Goal: Task Accomplishment & Management: Use online tool/utility

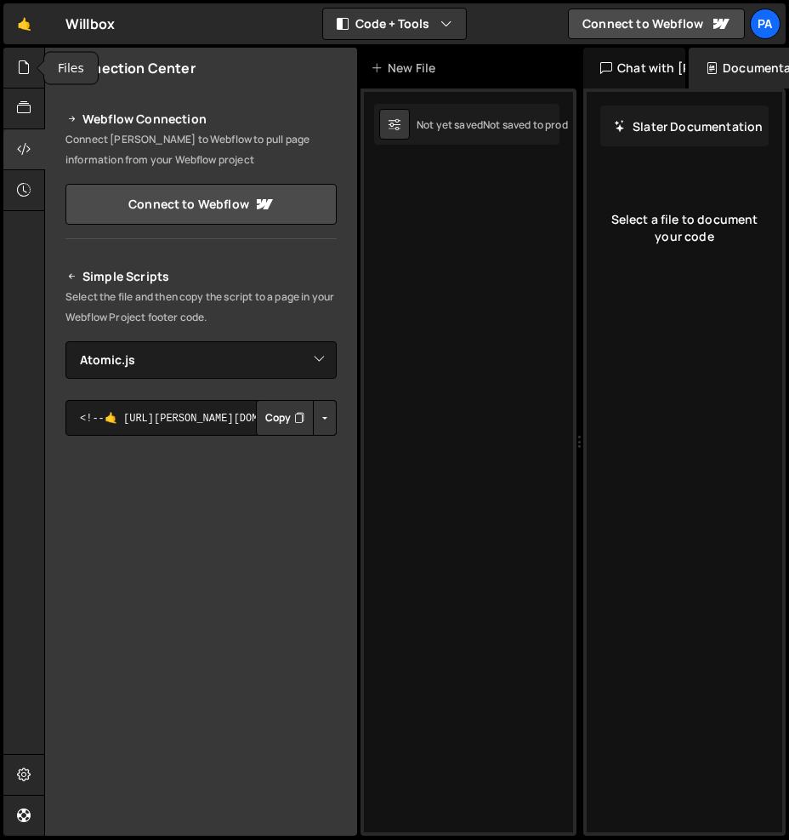
select select "45236"
click at [26, 72] on icon at bounding box center [24, 67] width 14 height 19
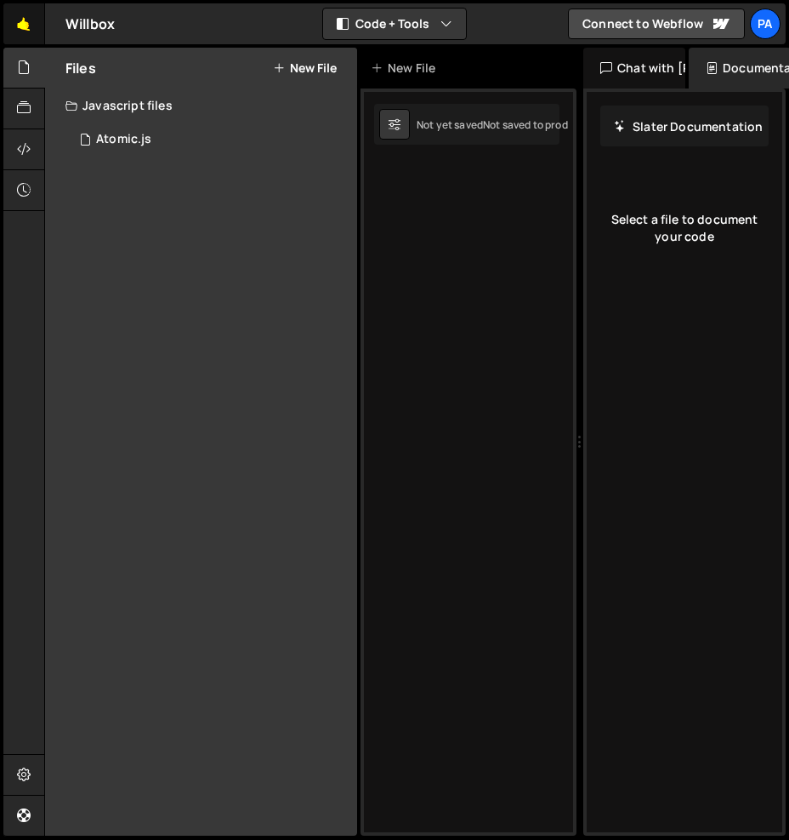
click at [29, 24] on link "🤙" at bounding box center [24, 23] width 42 height 41
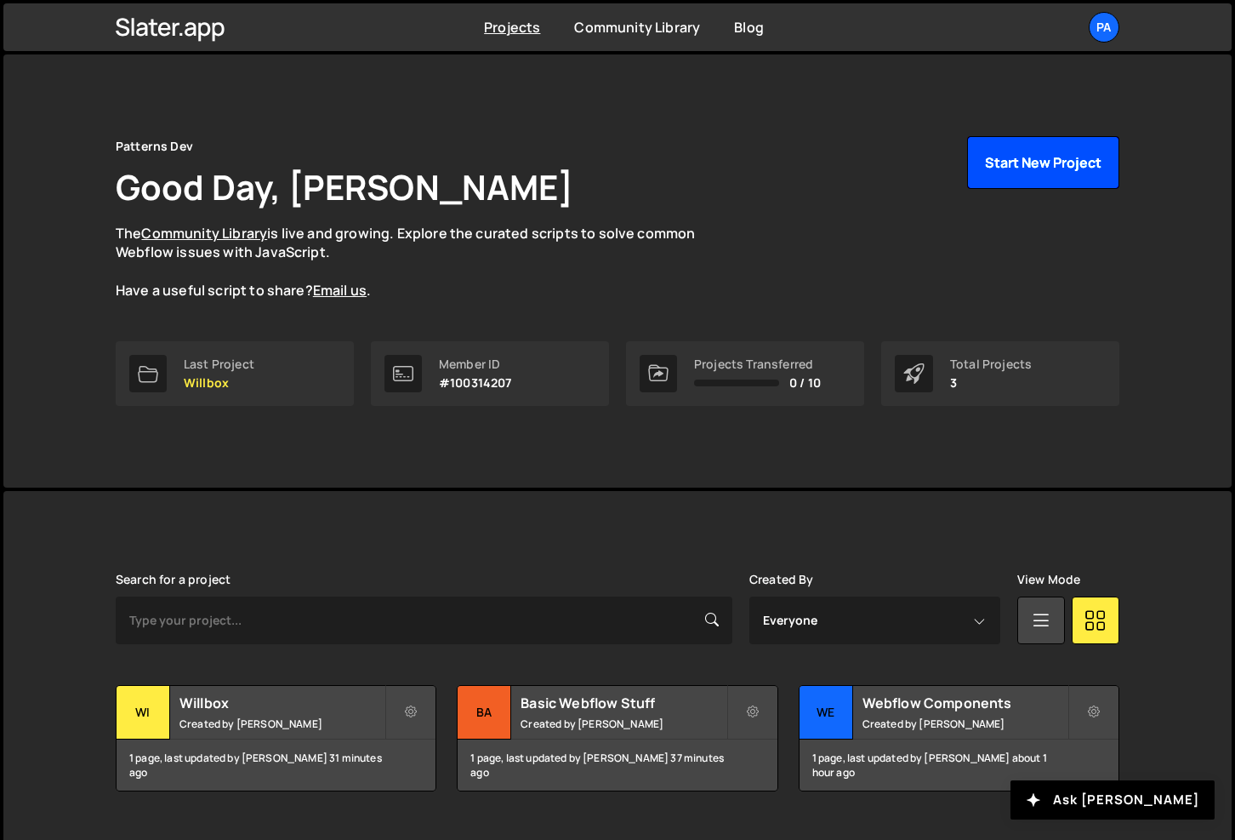
click at [782, 161] on button "Start New Project" at bounding box center [1043, 162] width 152 height 53
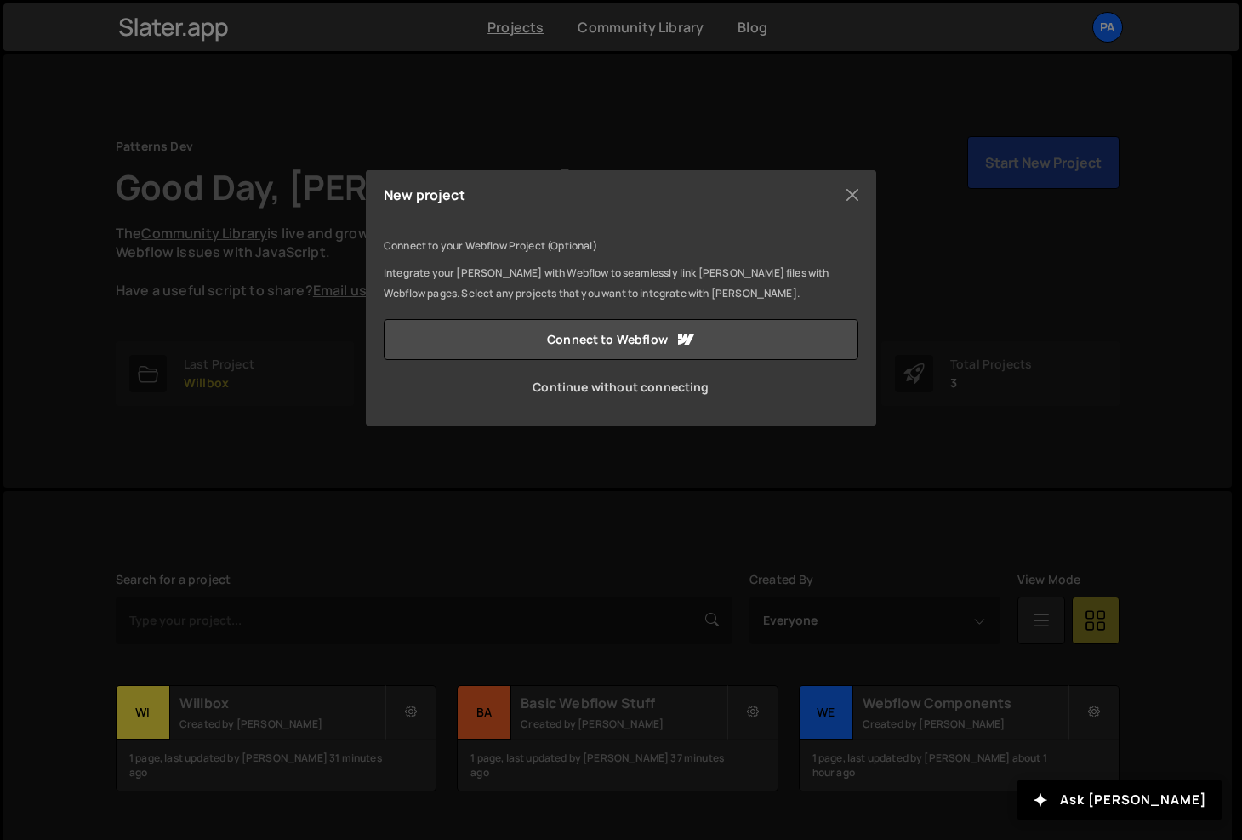
click at [618, 387] on link "Continue without connecting" at bounding box center [621, 387] width 475 height 41
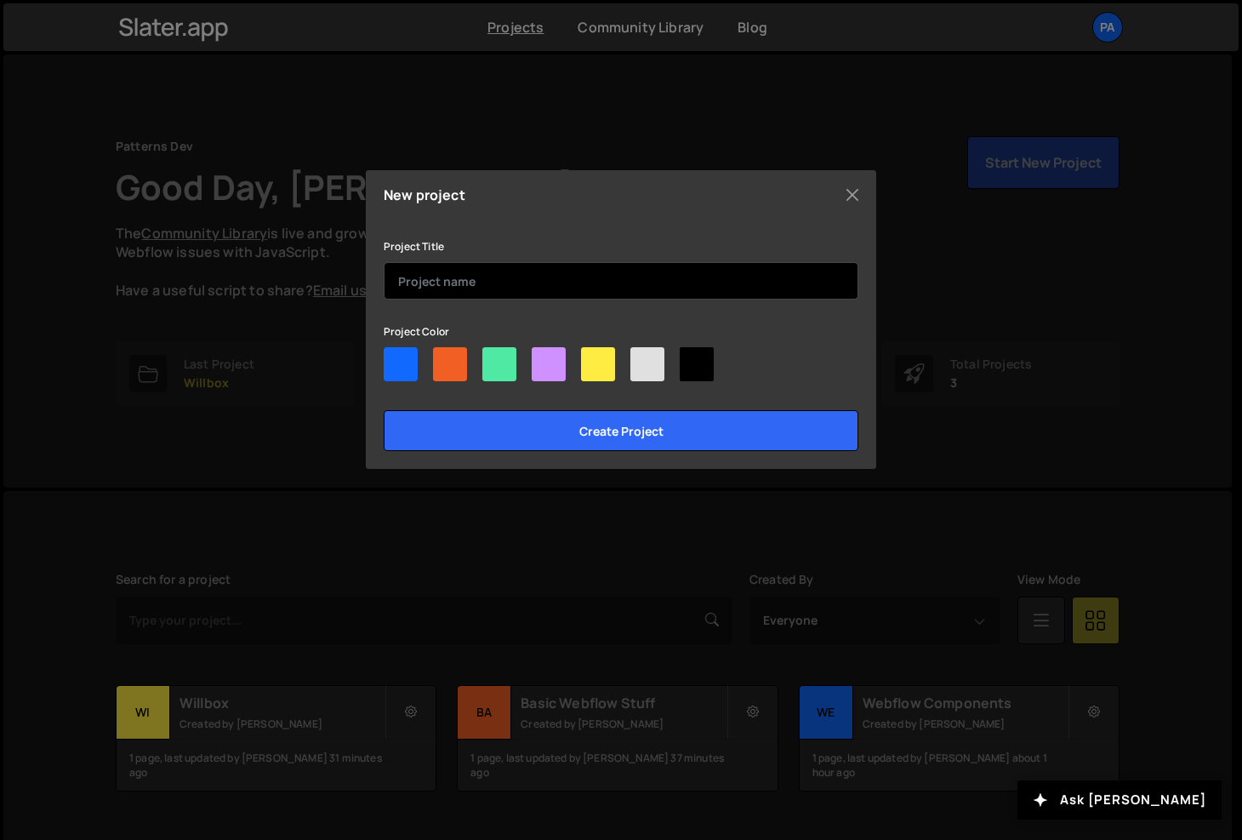
click at [501, 274] on input "text" at bounding box center [621, 280] width 475 height 37
type input "Beyond Blue"
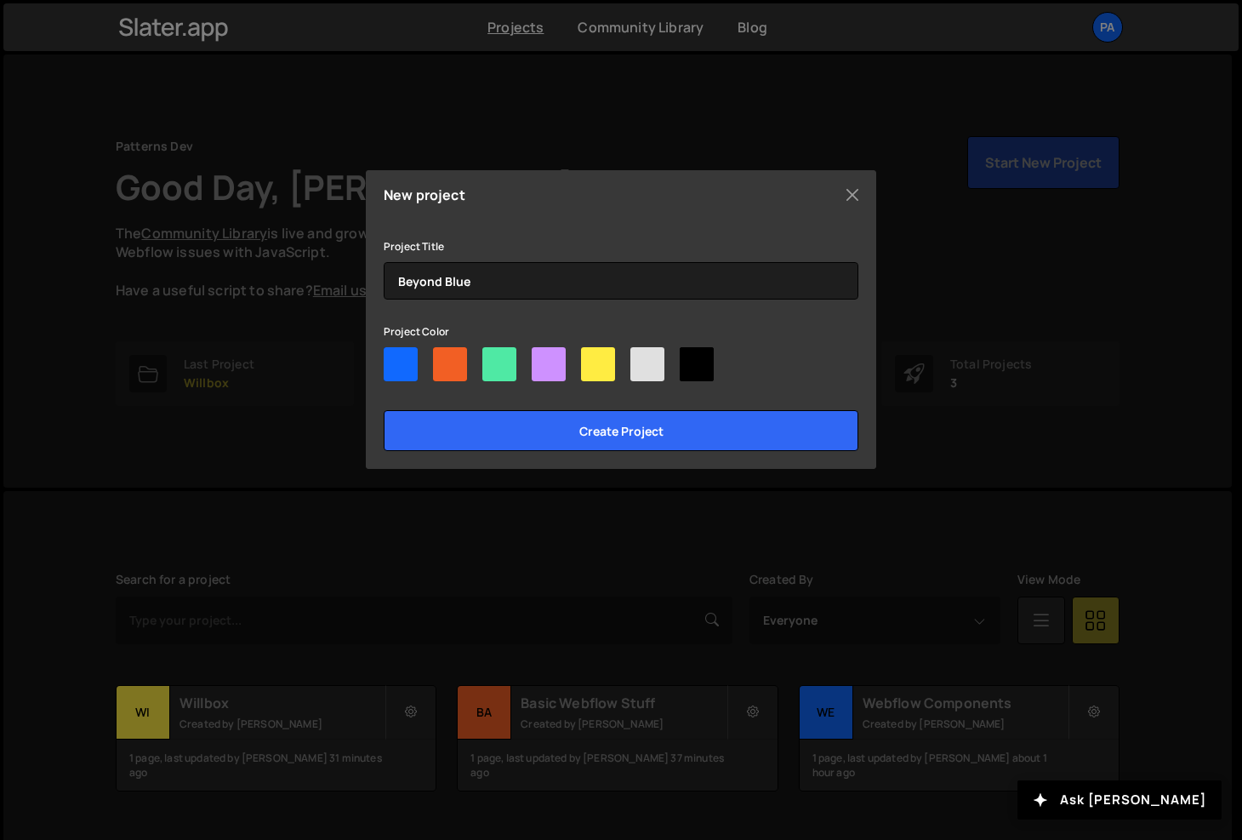
drag, startPoint x: 653, startPoint y: 366, endPoint x: 656, endPoint y: 405, distance: 39.3
click at [652, 367] on div at bounding box center [647, 364] width 34 height 34
click at [641, 358] on input"] "radio" at bounding box center [635, 352] width 11 height 11
radio input"] "true"
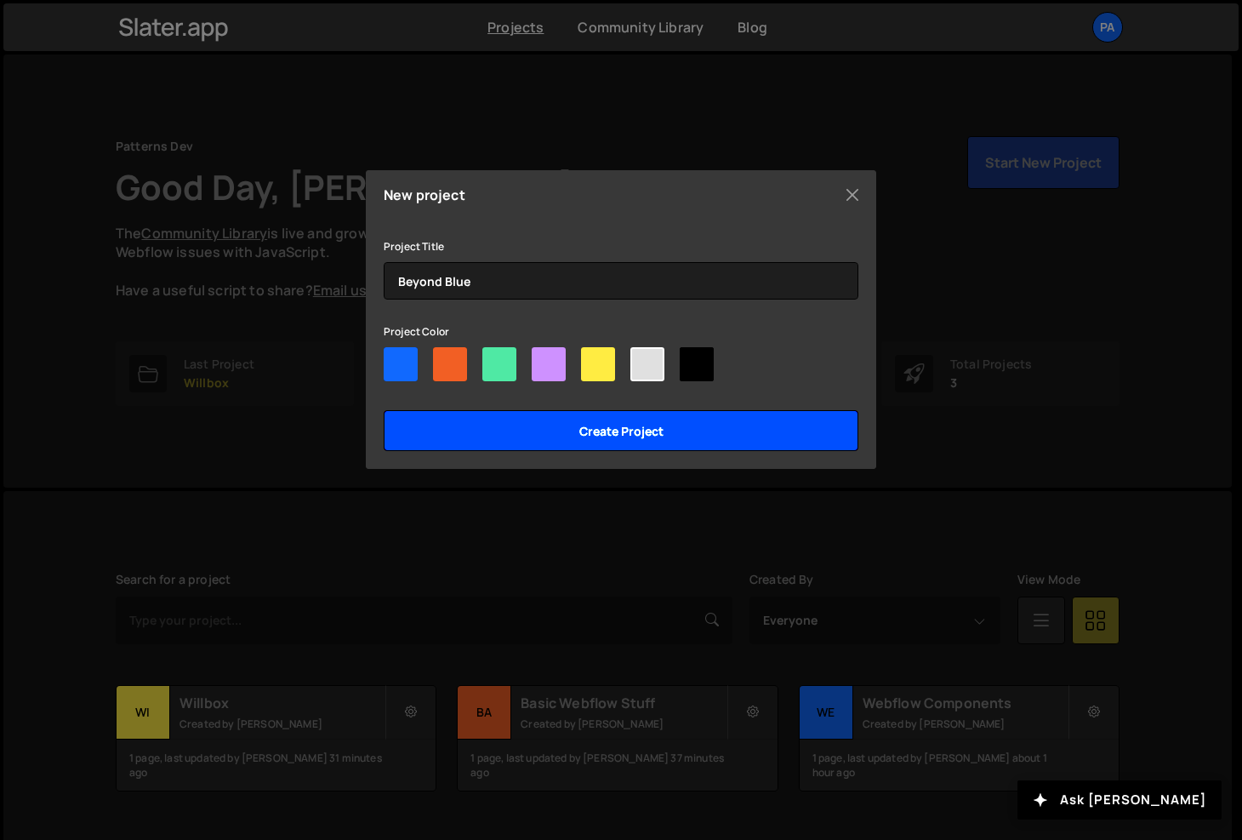
click at [659, 433] on input "Create project" at bounding box center [621, 430] width 475 height 41
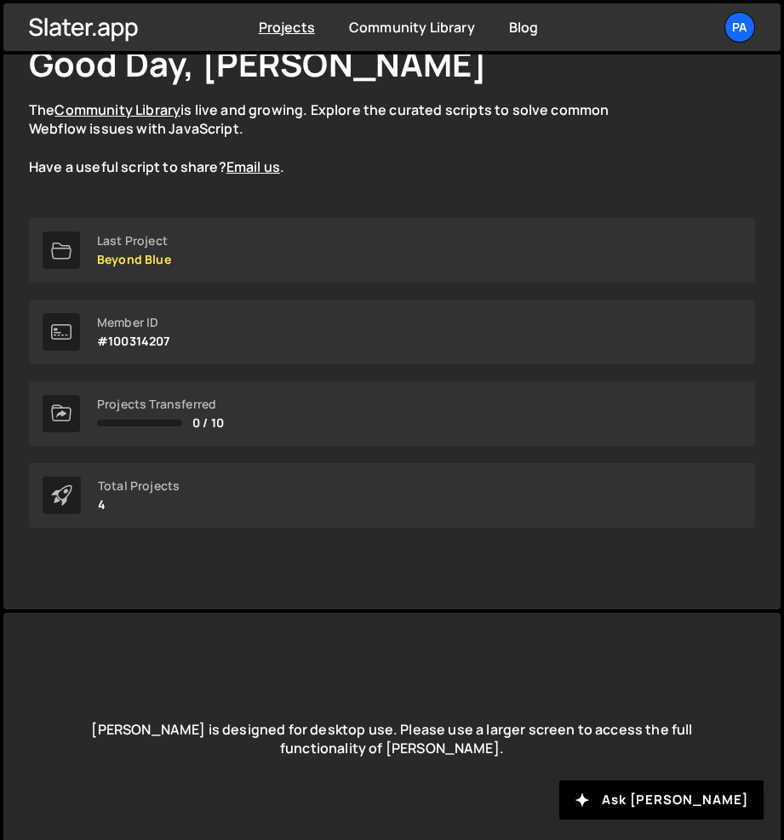
scroll to position [132, 0]
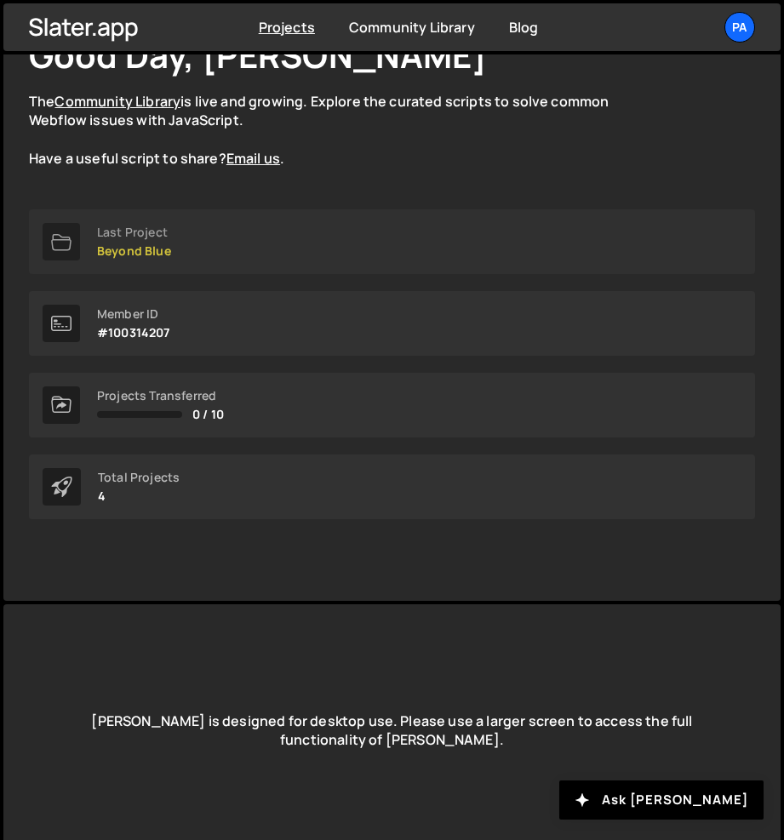
click at [189, 252] on link "Last Project Beyond Blue" at bounding box center [392, 241] width 726 height 65
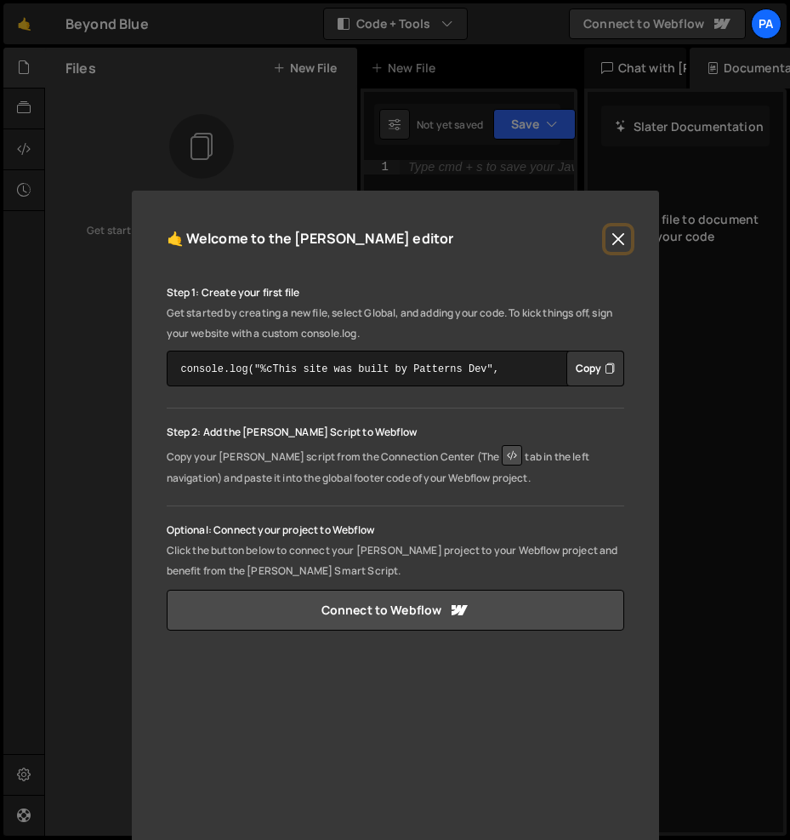
click at [608, 238] on button "Close" at bounding box center [619, 239] width 26 height 26
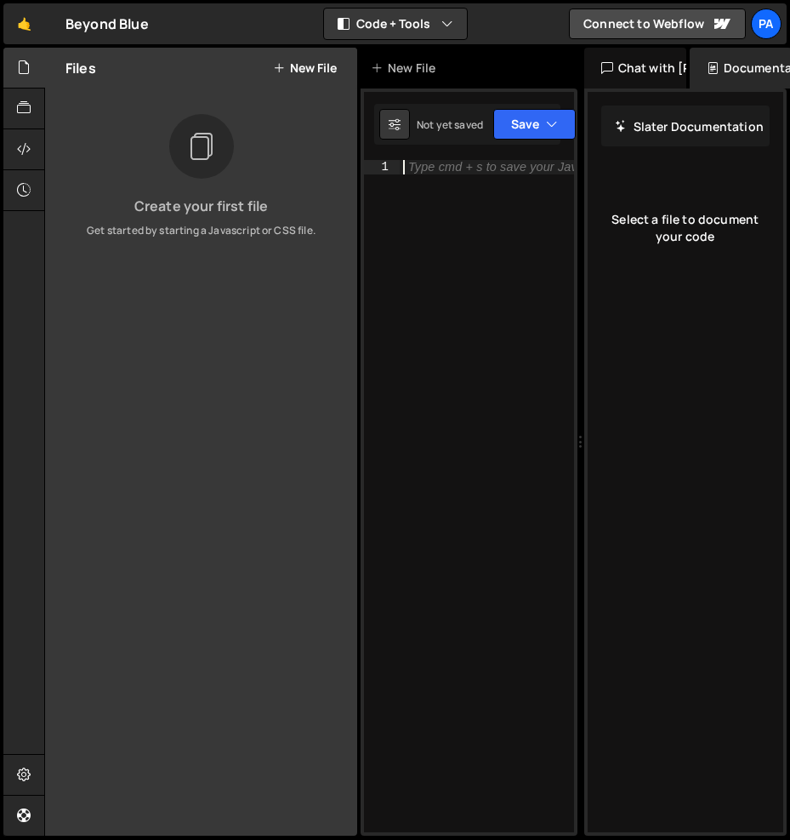
click at [478, 191] on div "Type cmd + s to save your Javascript file." at bounding box center [487, 510] width 174 height 700
paste textarea "})();"
type textarea "})();"
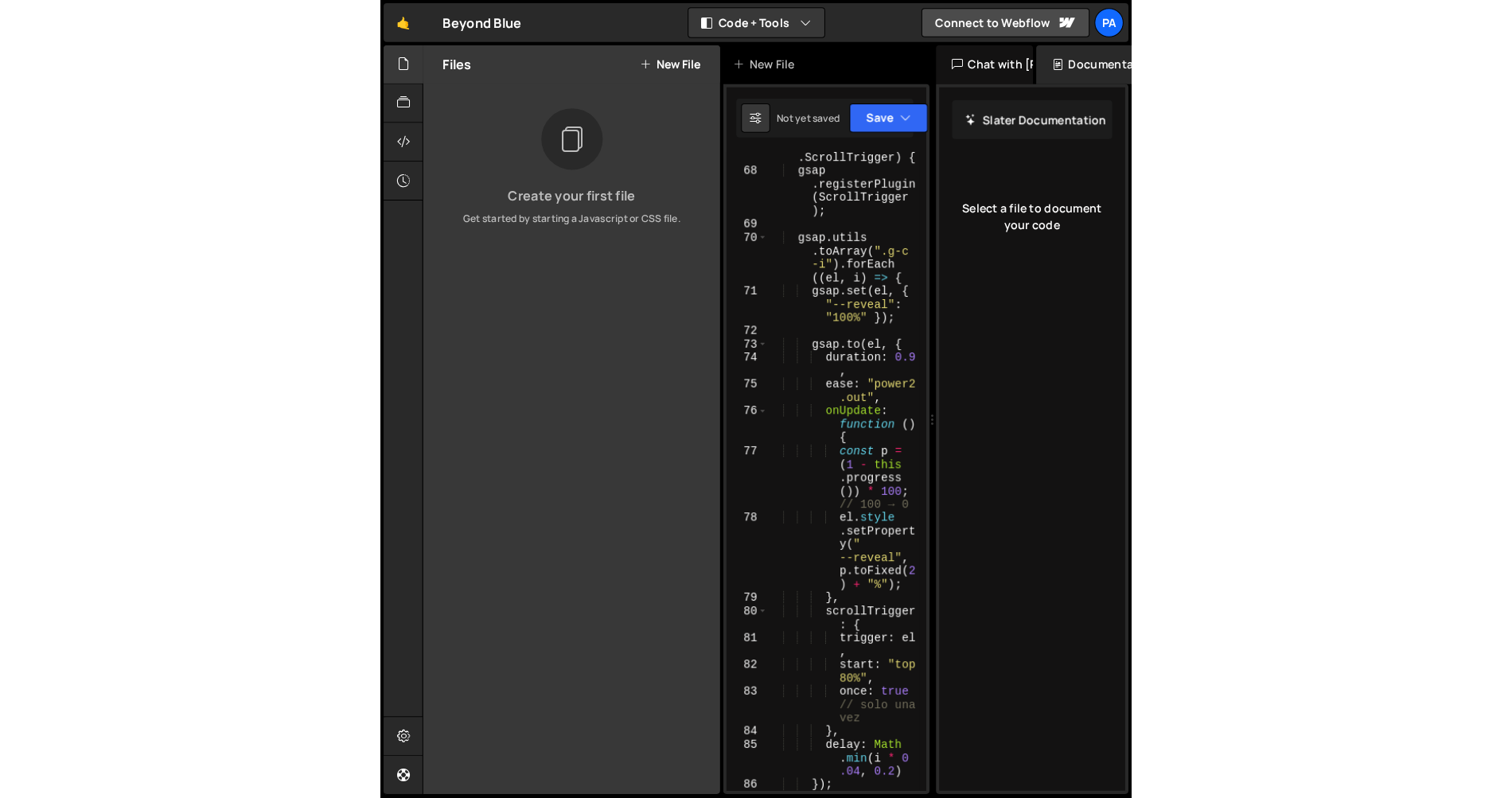
scroll to position [2195, 0]
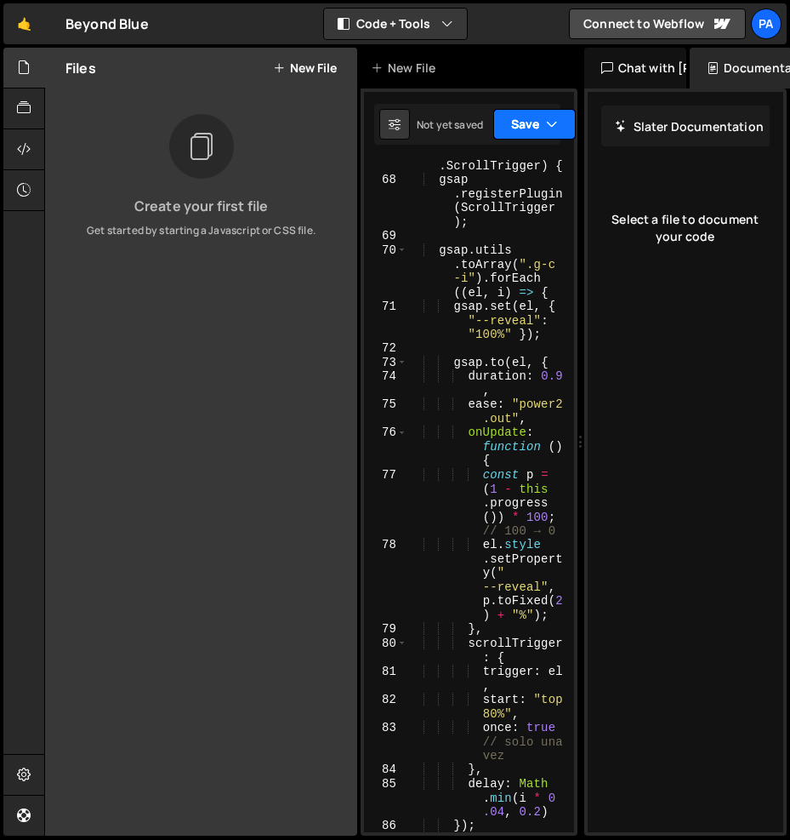
click at [534, 138] on button "Save" at bounding box center [534, 124] width 83 height 31
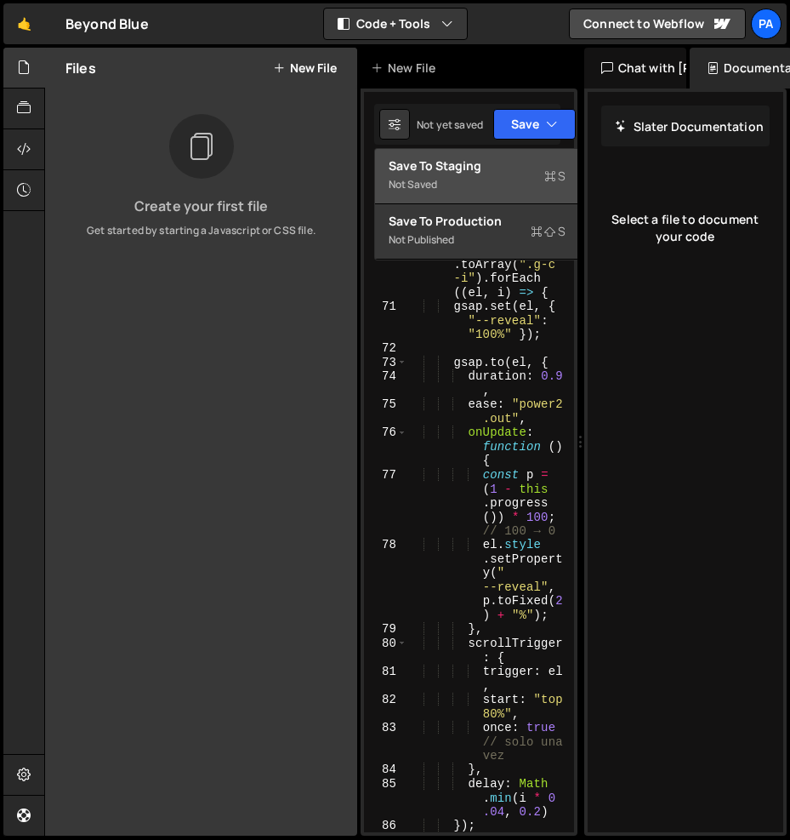
click at [523, 157] on div "Save to Staging S" at bounding box center [477, 165] width 177 height 17
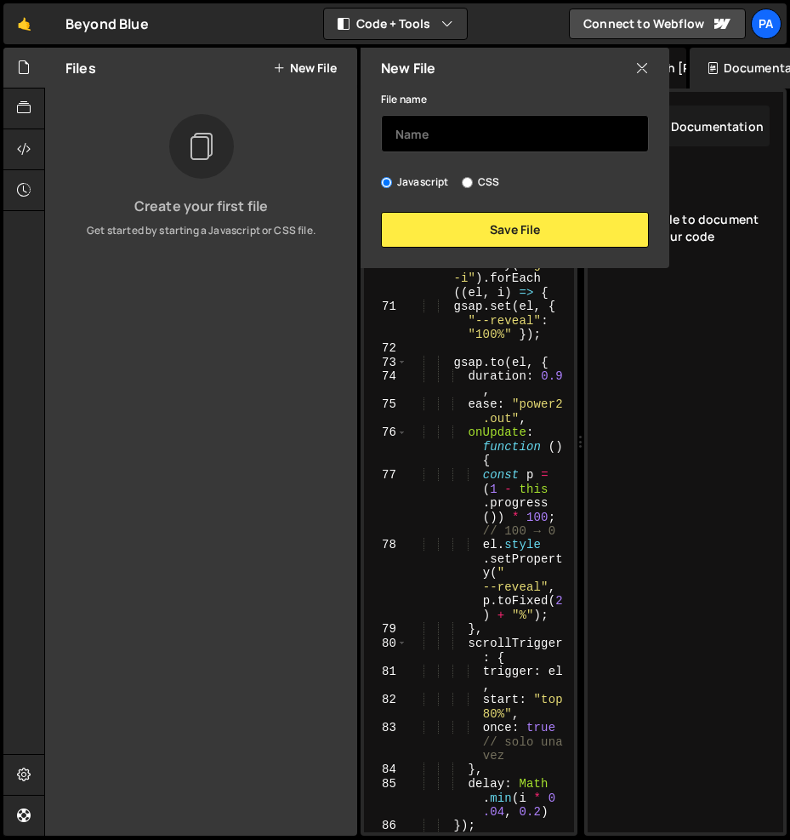
click at [503, 135] on input "text" at bounding box center [515, 133] width 268 height 37
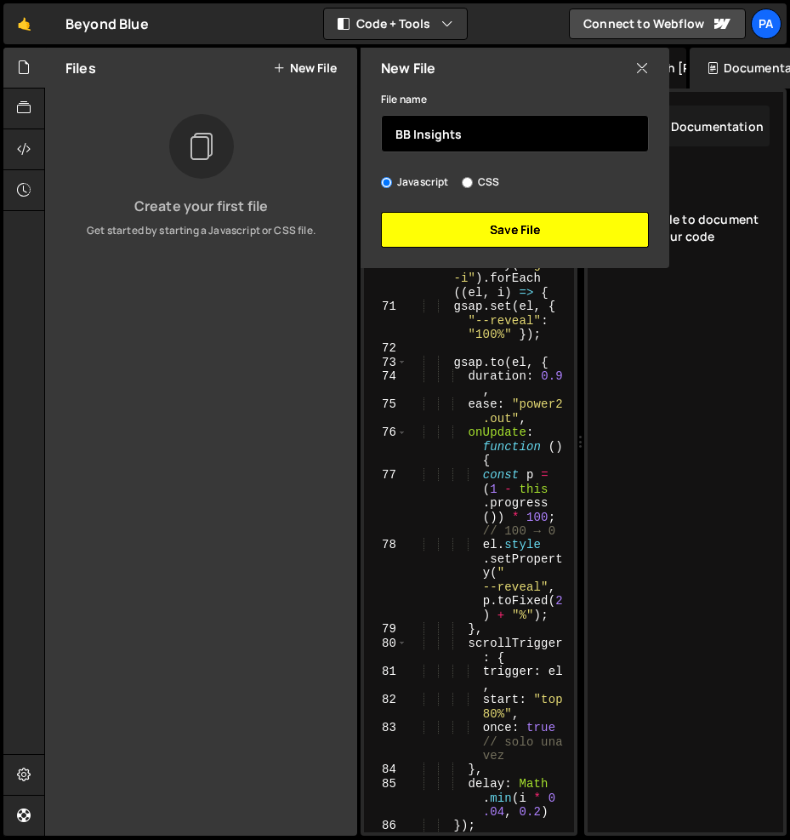
type input "BB Insights"
drag, startPoint x: 520, startPoint y: 212, endPoint x: 518, endPoint y: 223, distance: 11.2
click at [518, 223] on button "Save File" at bounding box center [515, 230] width 268 height 36
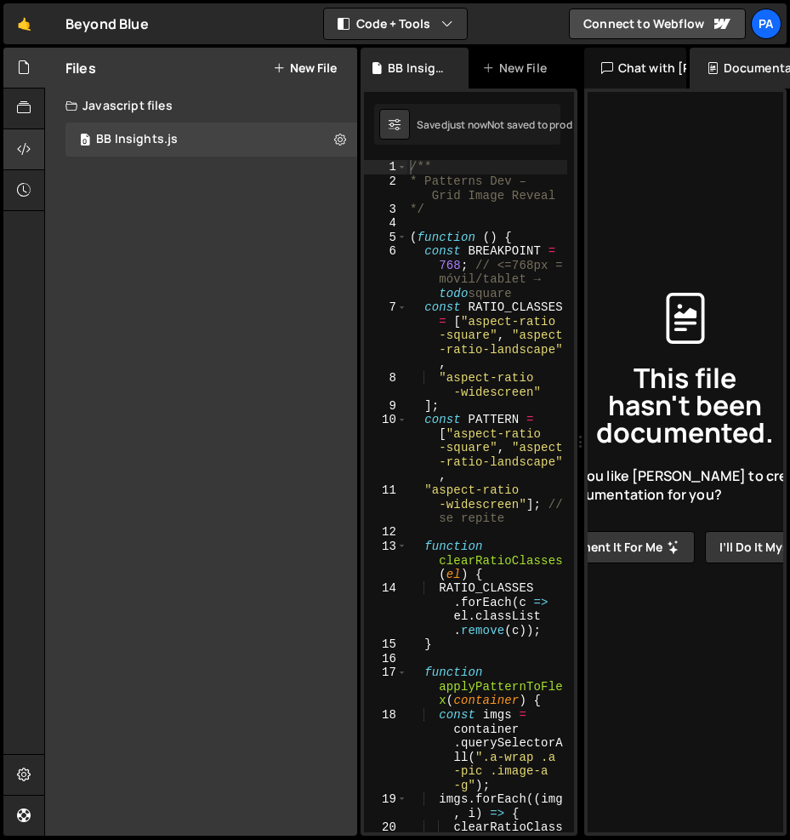
click at [30, 150] on icon at bounding box center [24, 149] width 14 height 19
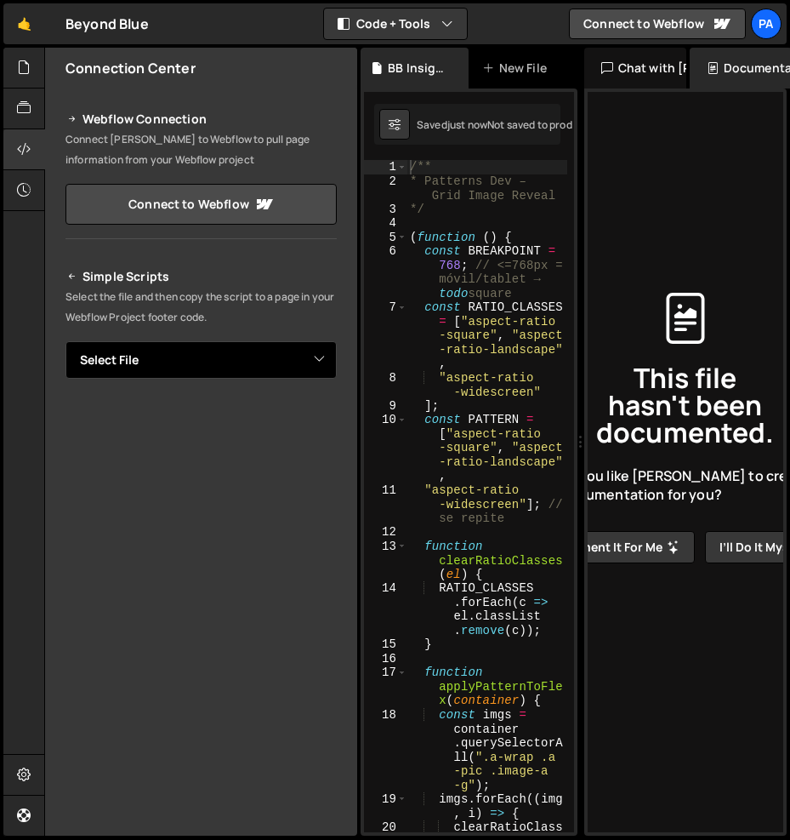
click at [277, 359] on select "Select File BB Insights.js" at bounding box center [201, 359] width 271 height 37
select select "45241"
click at [66, 341] on select "Select File BB Insights.js" at bounding box center [201, 359] width 271 height 37
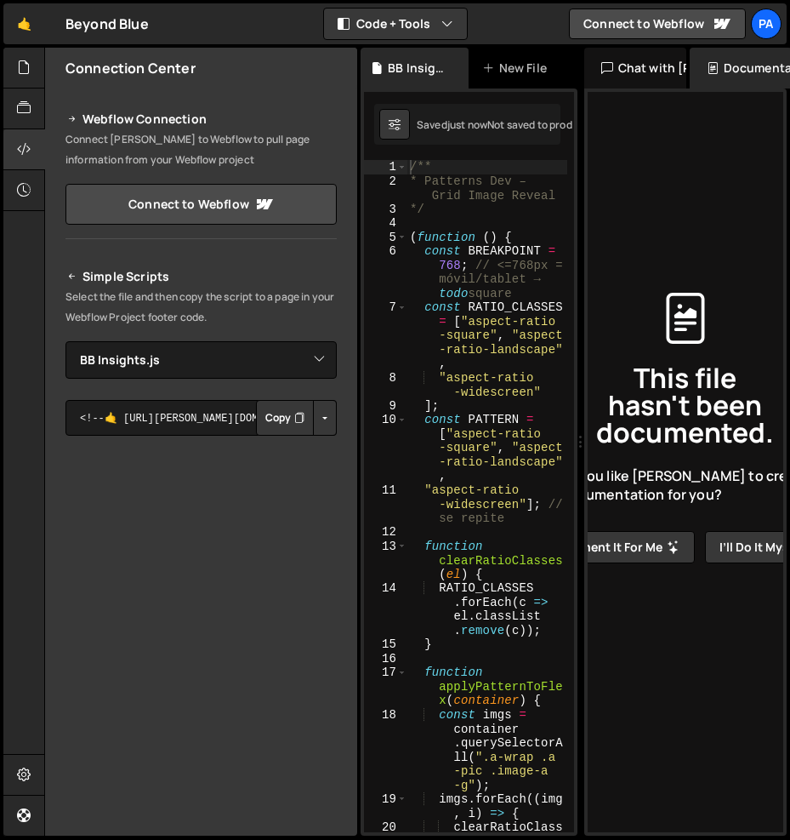
click at [320, 409] on button "Button group with nested dropdown" at bounding box center [325, 418] width 24 height 36
click at [297, 446] on link "Copy Staging js" at bounding box center [265, 450] width 141 height 24
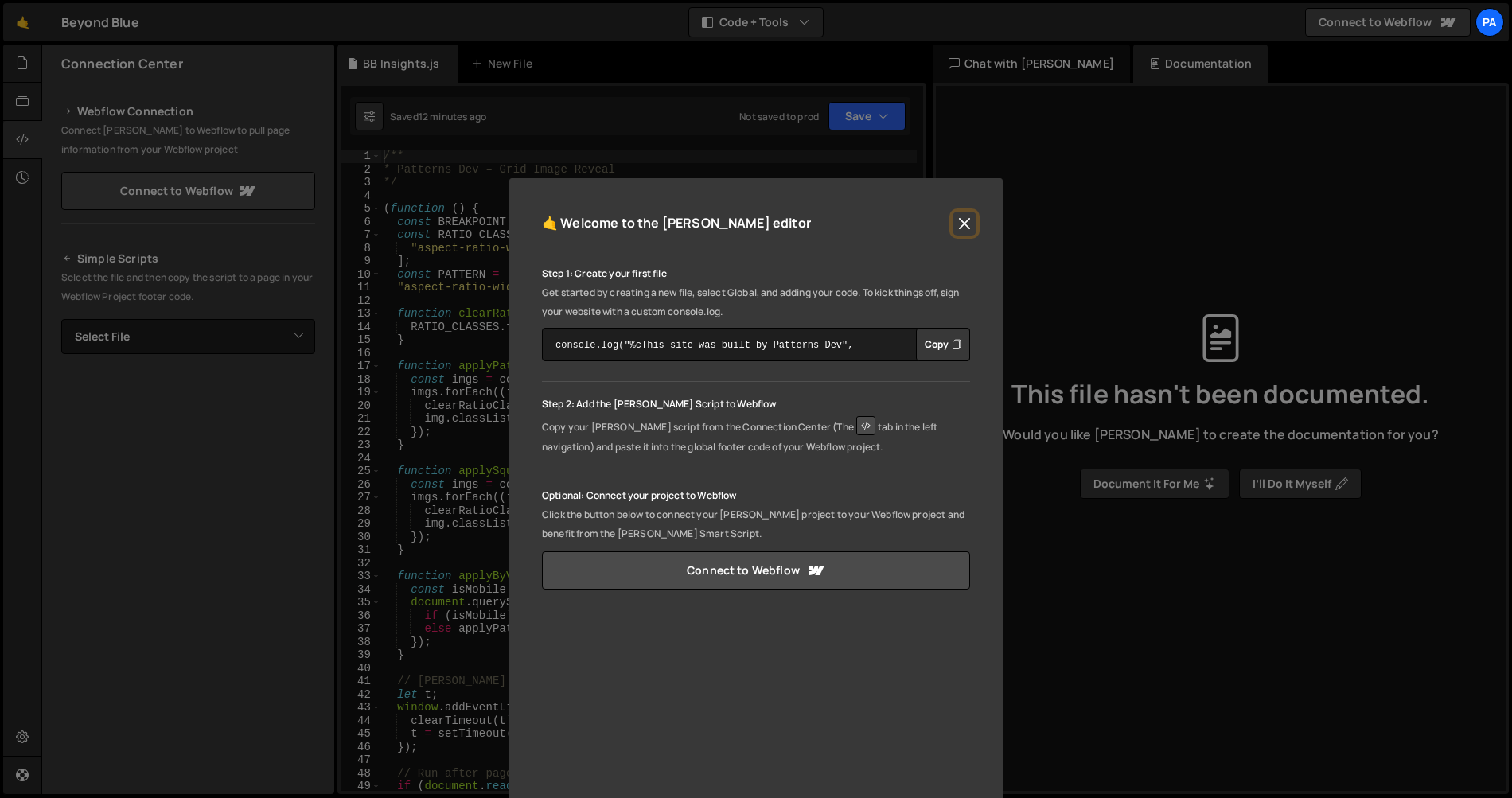
click at [967, 220] on button "Close" at bounding box center [965, 224] width 24 height 24
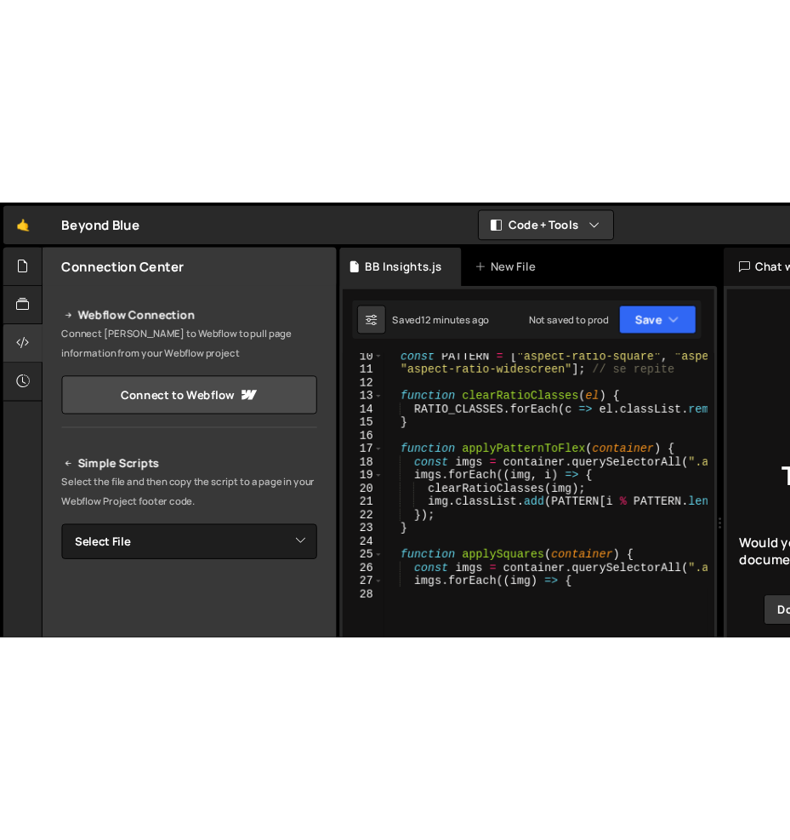
scroll to position [172, 0]
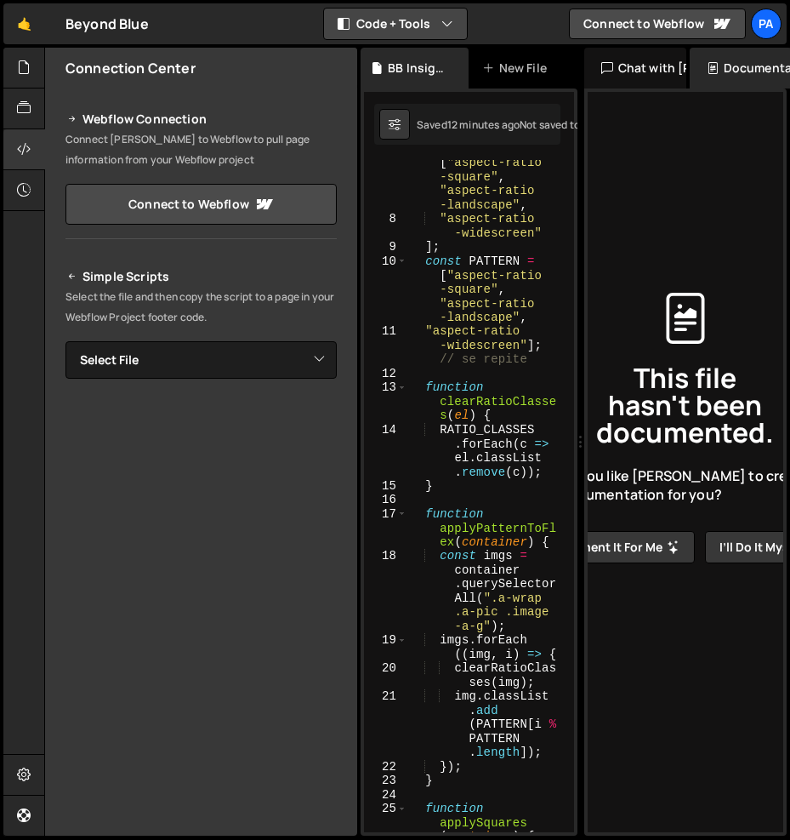
click at [456, 27] on button "Code + Tools" at bounding box center [395, 24] width 143 height 31
click at [430, 57] on button "Code Only" at bounding box center [396, 61] width 143 height 31
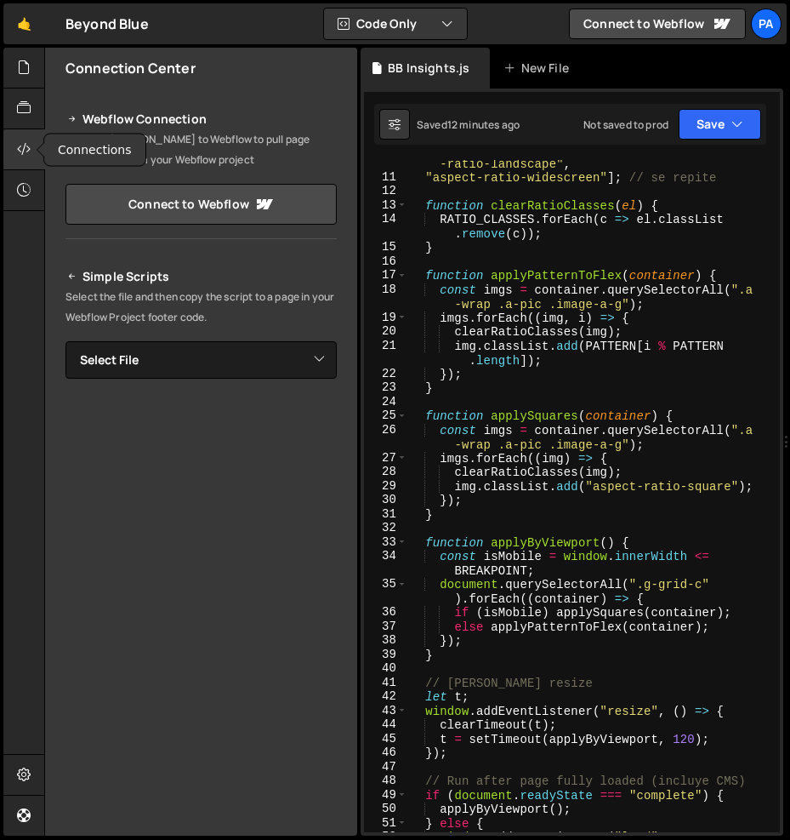
click at [18, 142] on icon at bounding box center [24, 149] width 14 height 19
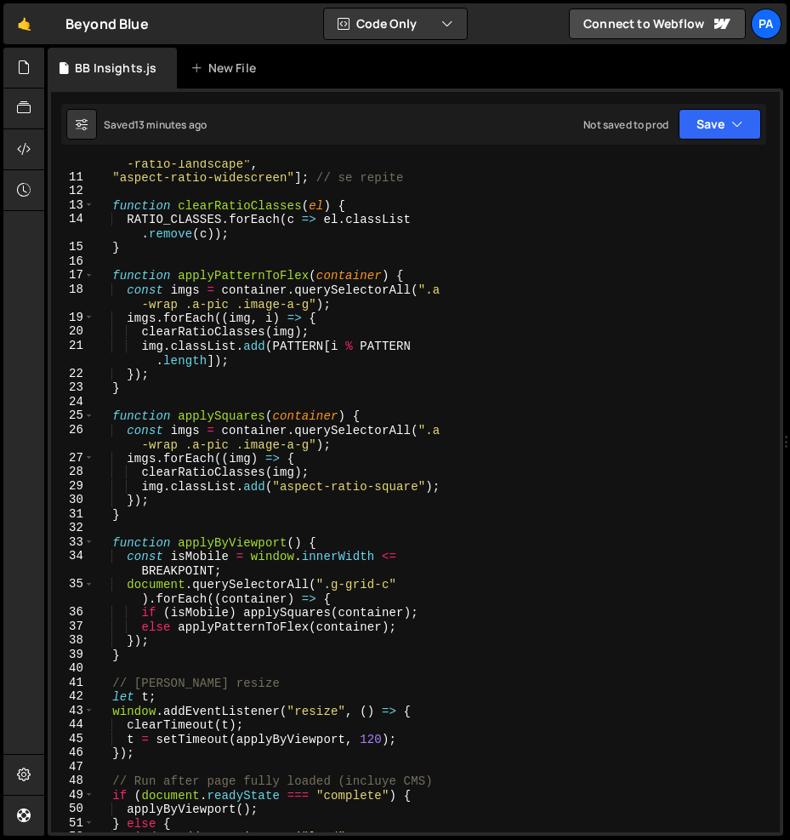
click at [461, 429] on div "const PATTERN = [ "aspect-ratio-square" , "aspect -ratio-landscape" , "aspect-r…" at bounding box center [433, 506] width 679 height 728
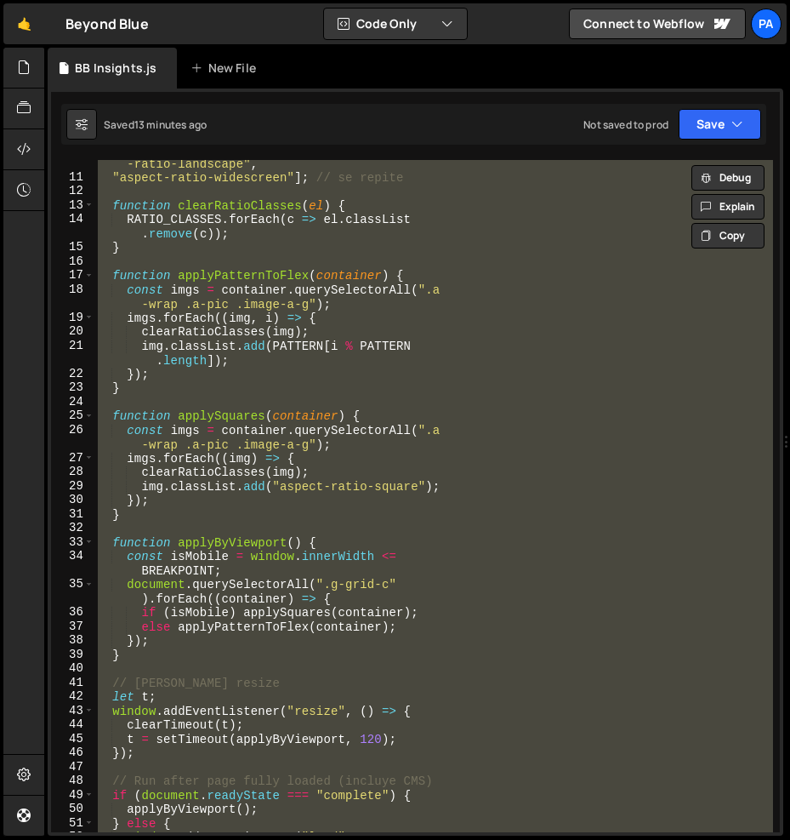
paste textarea
type textarea "})();"
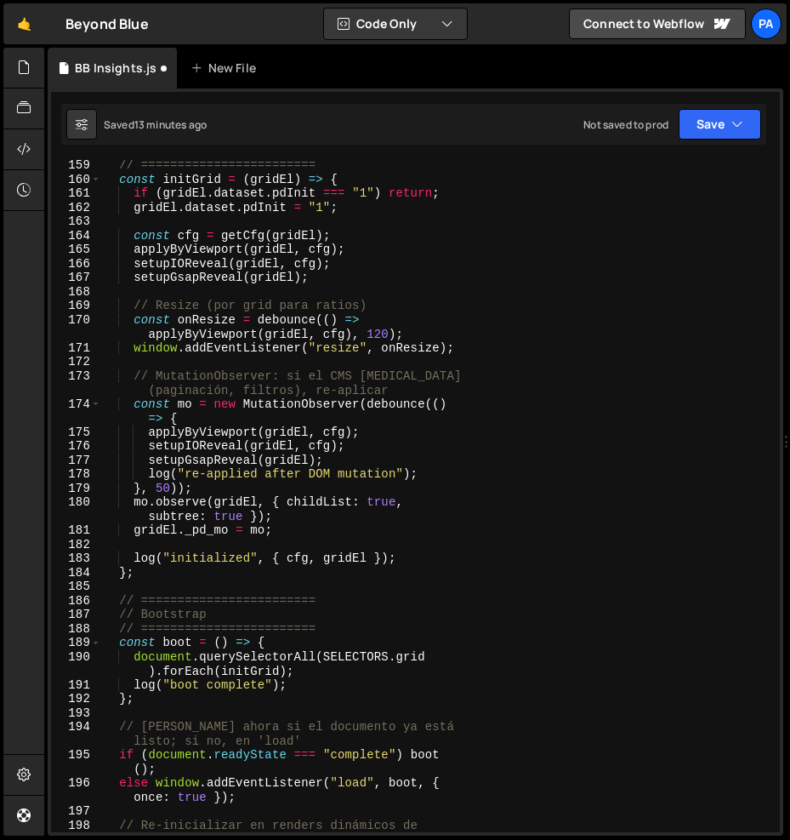
scroll to position [3090, 0]
click at [733, 133] on button "Save" at bounding box center [720, 124] width 83 height 31
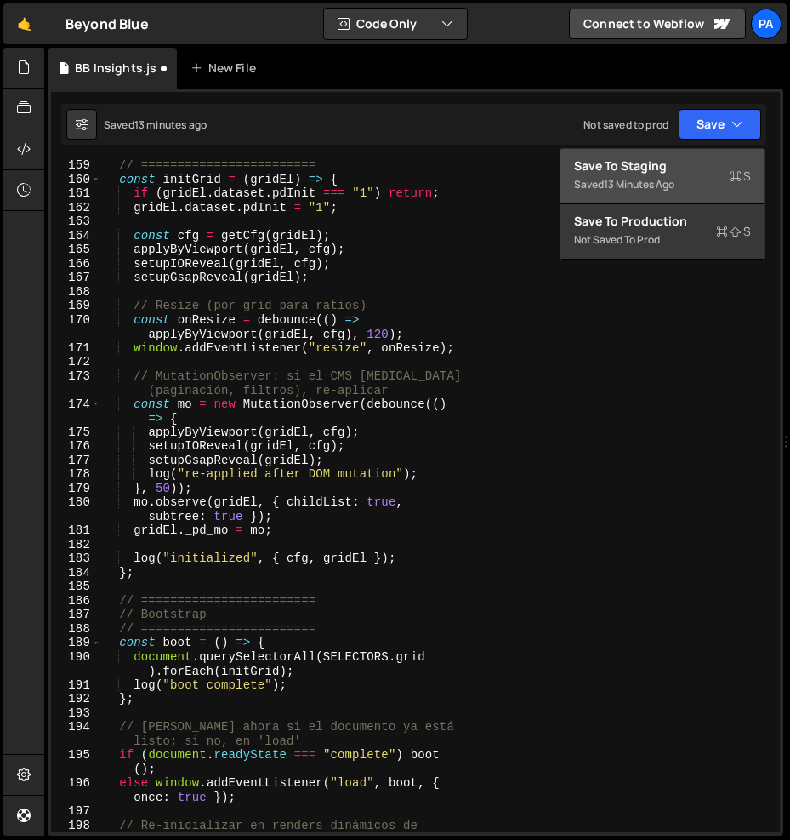
click at [704, 168] on div "Save to Staging S" at bounding box center [662, 165] width 177 height 17
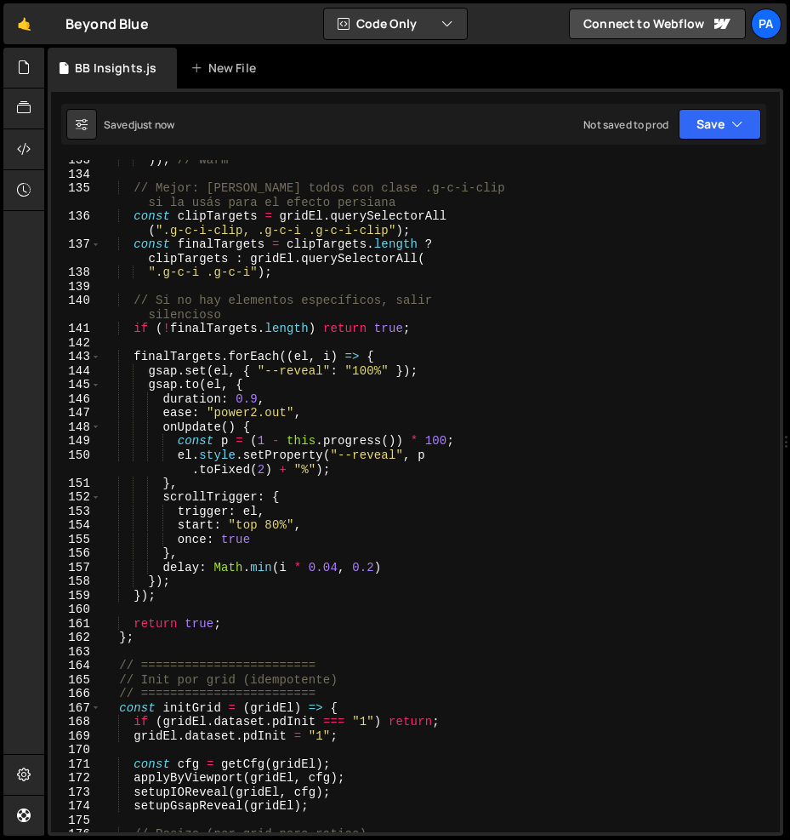
scroll to position [2389, 0]
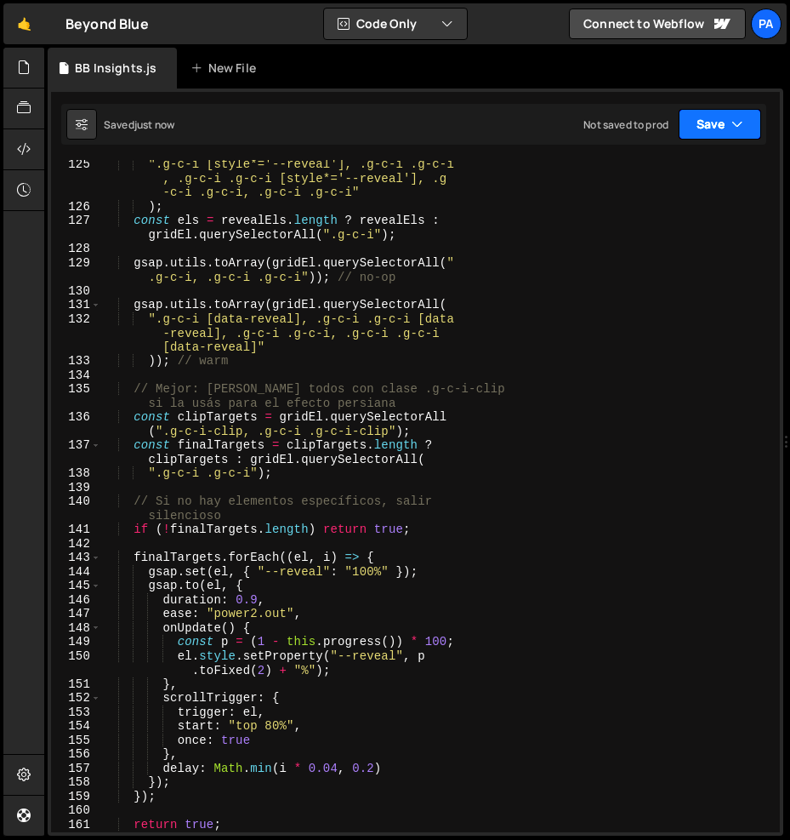
click at [723, 128] on button "Save" at bounding box center [720, 124] width 83 height 31
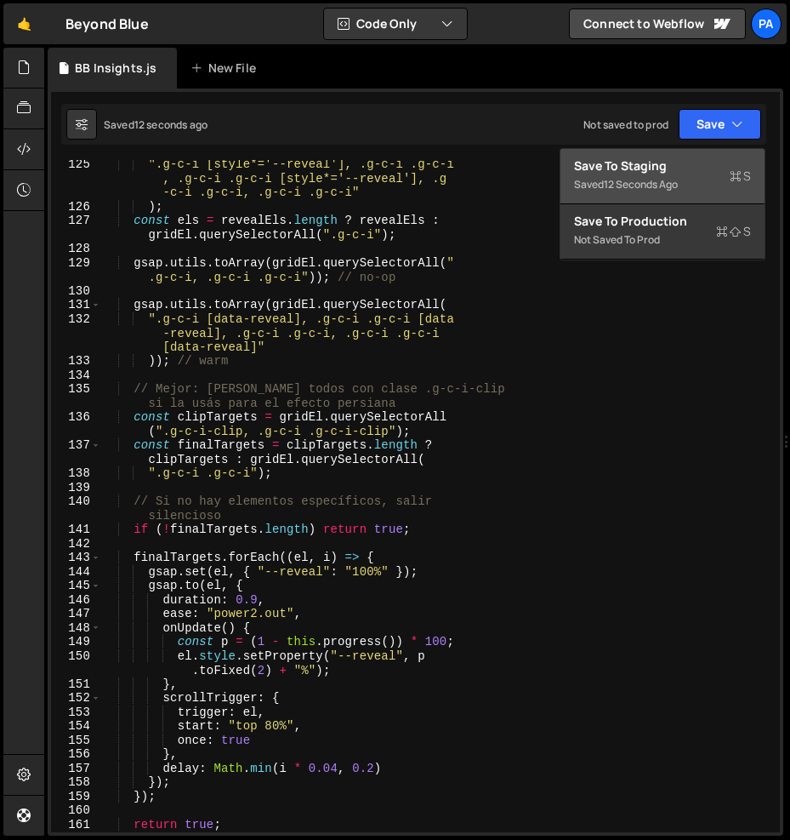
click at [709, 164] on div "Save to Staging S" at bounding box center [662, 165] width 177 height 17
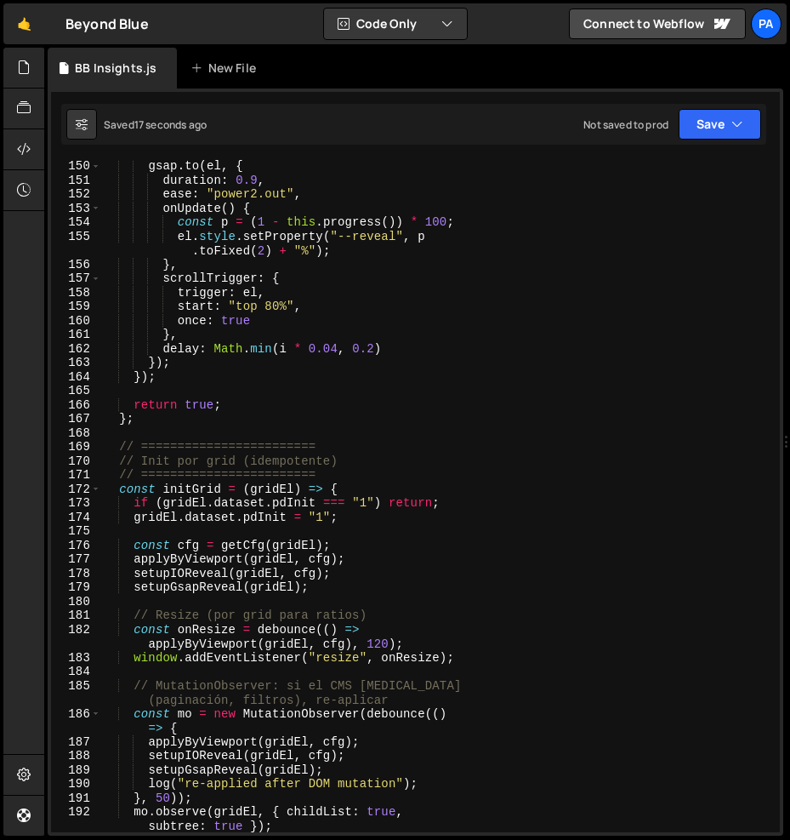
scroll to position [3573, 0]
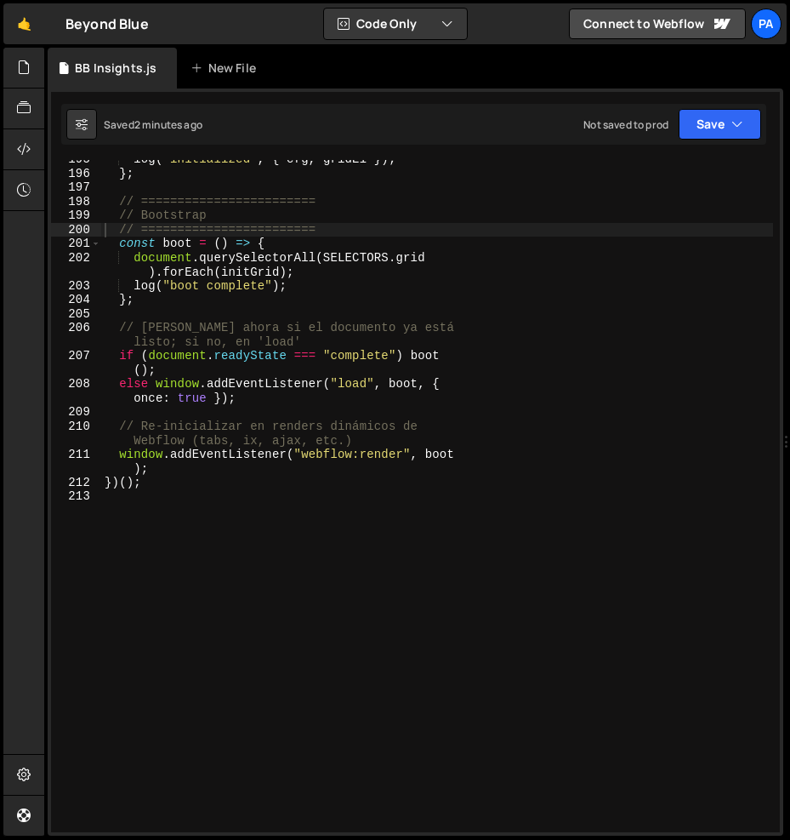
click at [613, 312] on div "log ( "initialized" , { cfg , gridEl }) ; } ; // ======================== // Bo…" at bounding box center [437, 502] width 672 height 700
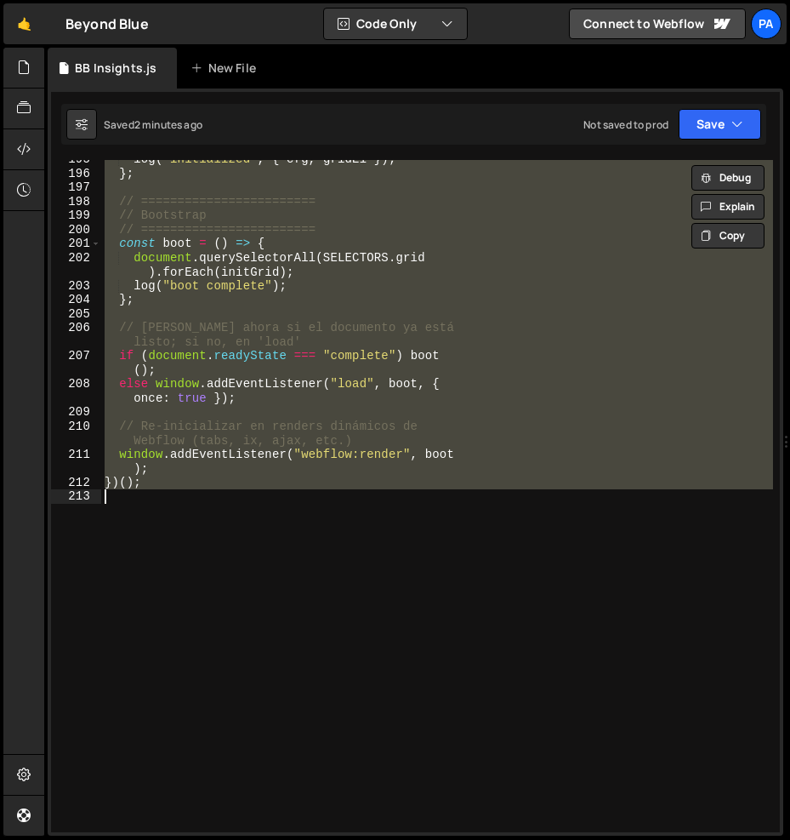
paste textarea ";"
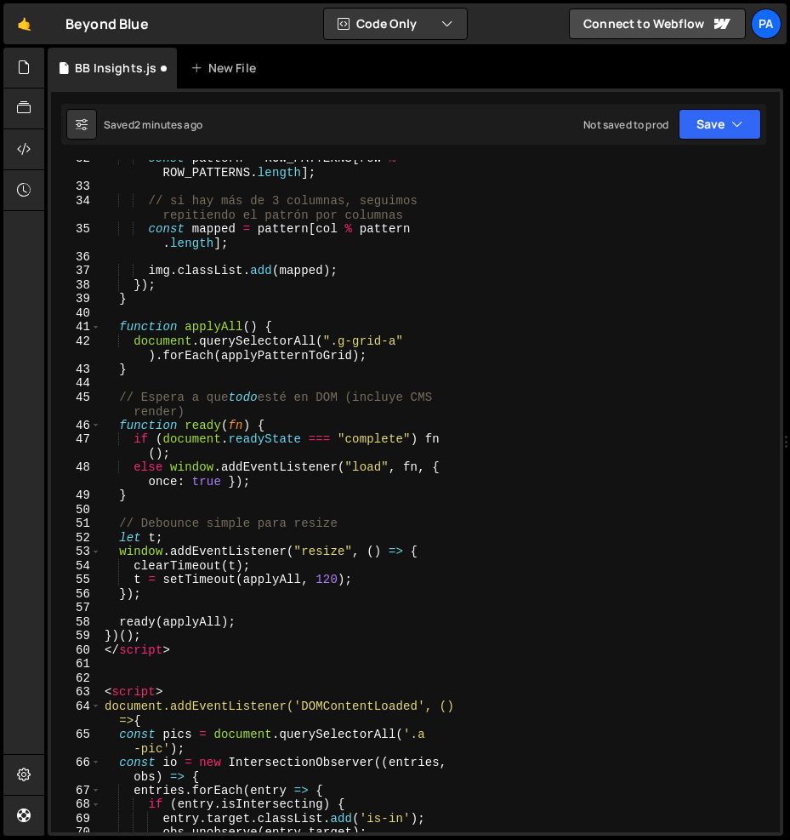
scroll to position [781, 0]
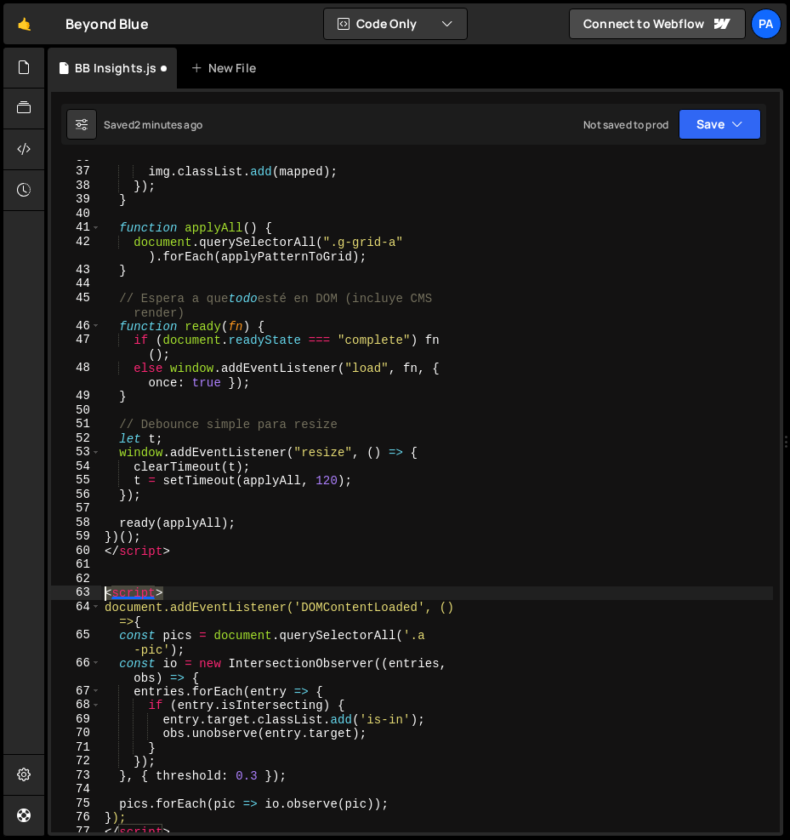
drag, startPoint x: 201, startPoint y: 591, endPoint x: 98, endPoint y: 590, distance: 103.0
click at [98, 590] on div "}); 36 37 38 39 40 41 42 43 44 45 46 47 48 49 50 51 52 53 54 55 56 57 58 59 60 …" at bounding box center [415, 496] width 729 height 672
type textarea "<script>"
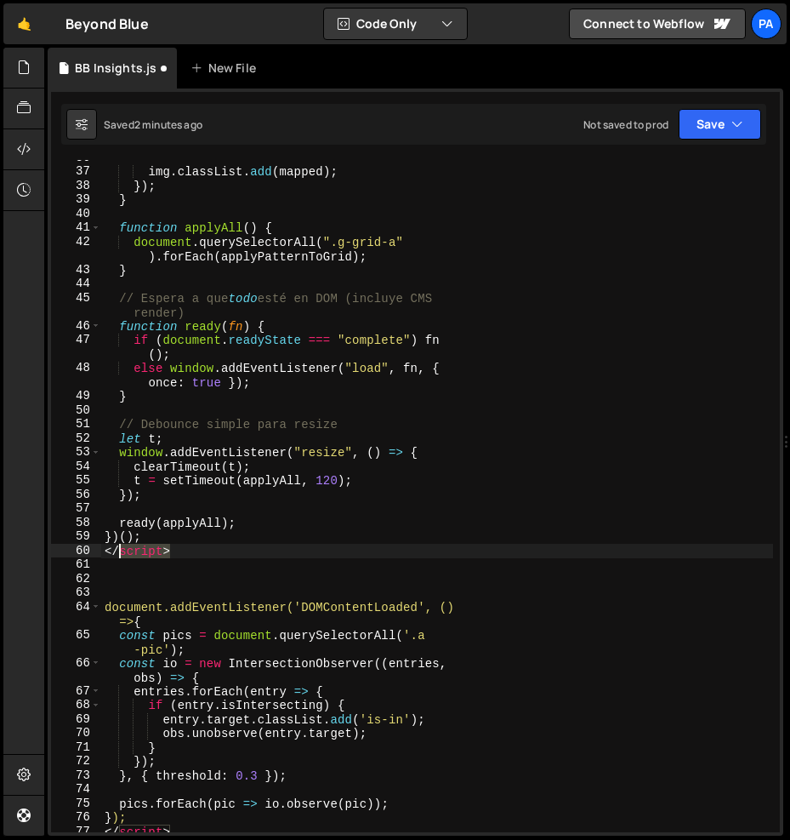
drag, startPoint x: 213, startPoint y: 551, endPoint x: 85, endPoint y: 549, distance: 127.6
click at [85, 549] on div "36 37 38 39 40 41 42 43 44 45 46 47 48 49 50 51 52 53 54 55 56 57 58 59 60 61 6…" at bounding box center [415, 496] width 729 height 672
type textarea "</script>"
click at [169, 588] on div "img . classList . add ( mapped ) ; }) ; } function applyAll ( ) { document . qu…" at bounding box center [437, 501] width 672 height 700
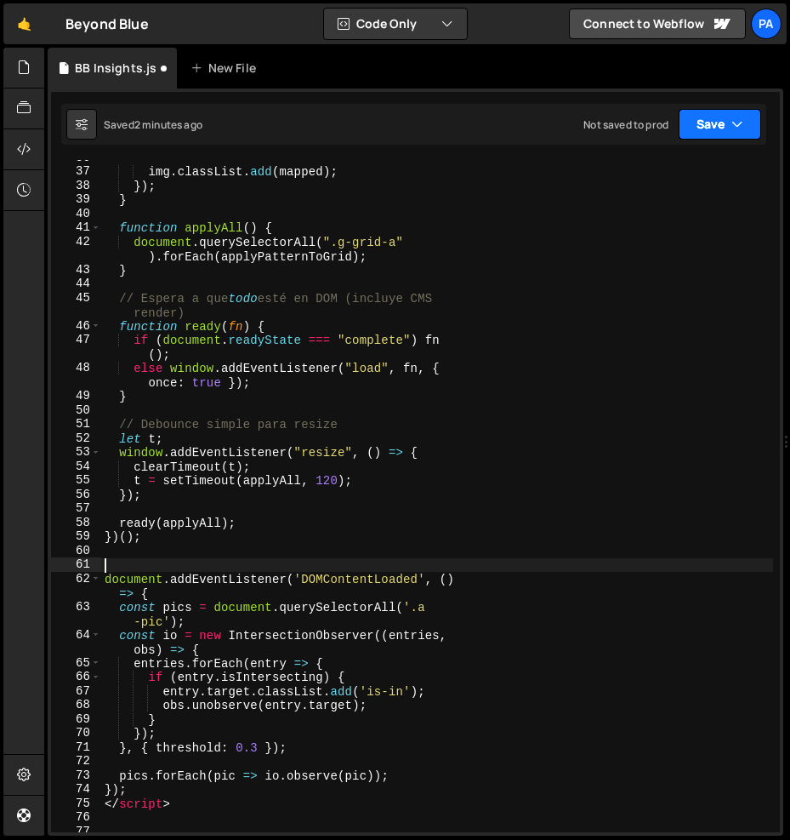
click at [714, 122] on button "Save" at bounding box center [720, 124] width 83 height 31
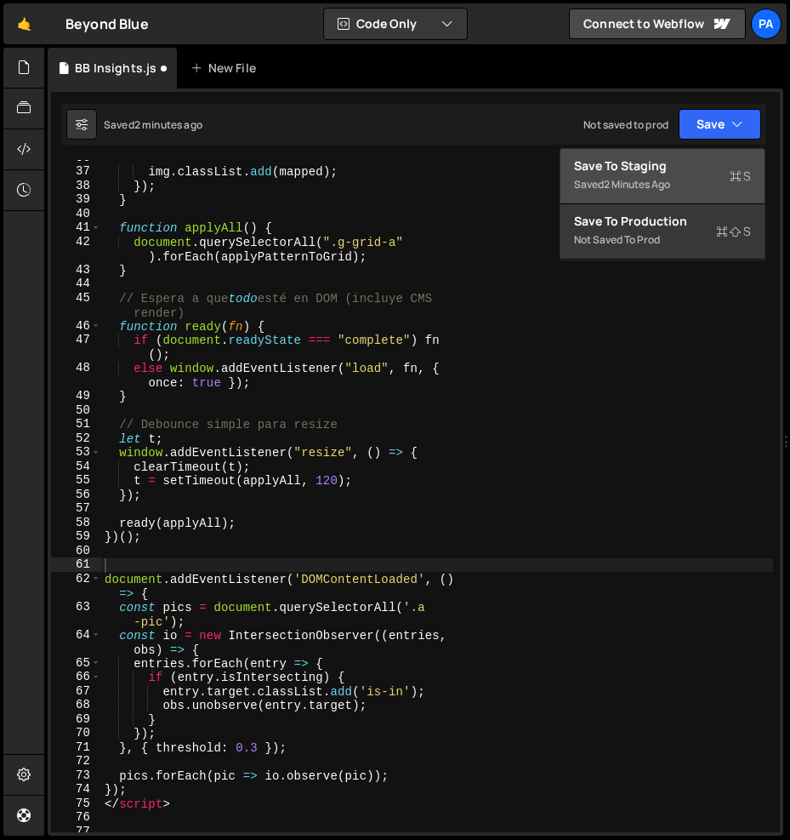
click at [707, 168] on div "Save to Staging S" at bounding box center [662, 165] width 177 height 17
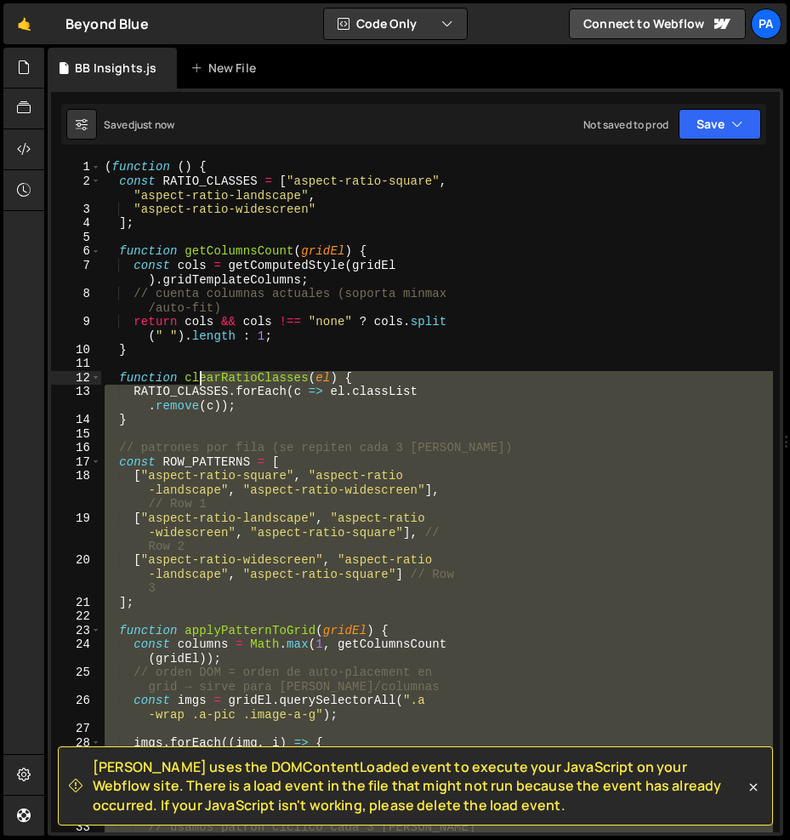
scroll to position [0, 0]
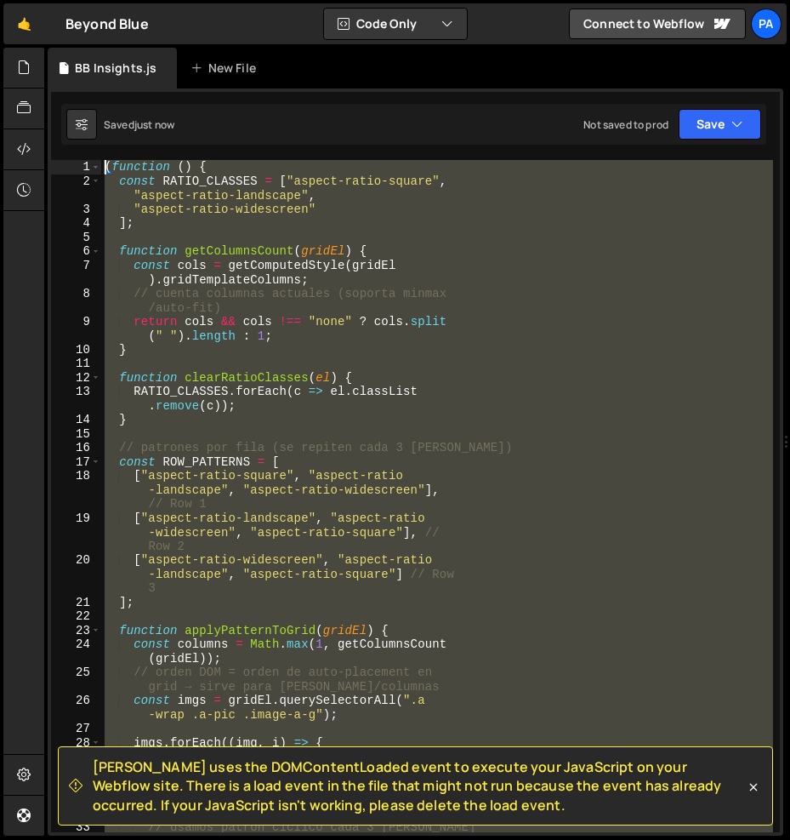
drag, startPoint x: 257, startPoint y: 595, endPoint x: 105, endPoint y: 154, distance: 466.3
click at [105, 154] on div "[PERSON_NAME] uses the DOMContentLoaded event to execute your JavaScript on you…" at bounding box center [416, 461] width 736 height 747
click at [436, 463] on div "( function ( ) { const RATIO_CLASSES = [ "aspect-ratio-square" , "aspect-ratio-…" at bounding box center [437, 496] width 672 height 672
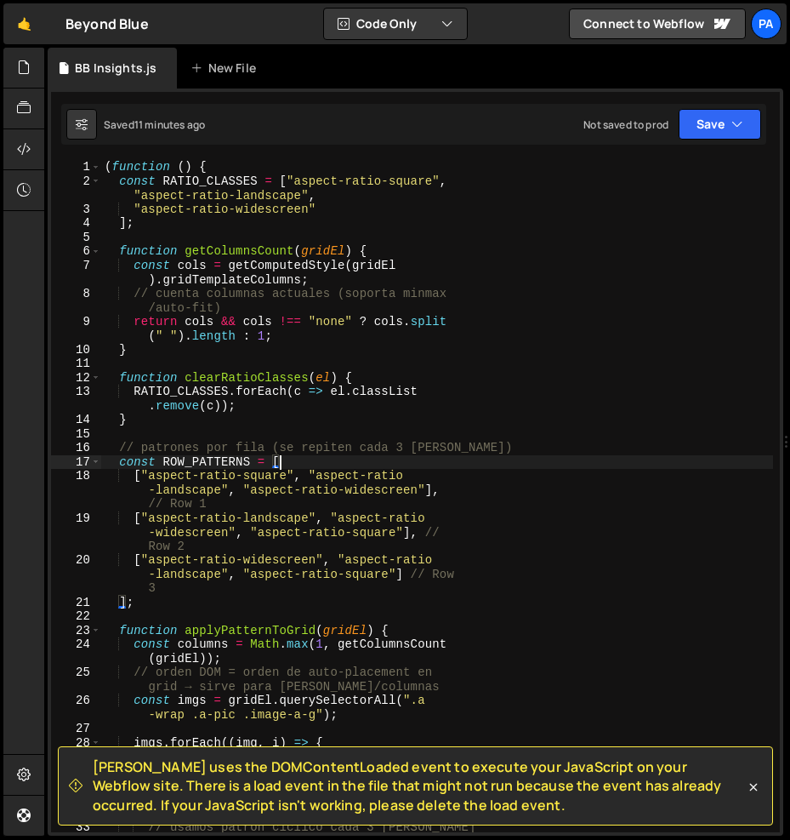
click at [436, 463] on div "( function ( ) { const RATIO_CLASSES = [ "aspect-ratio-square" , "aspect-ratio-…" at bounding box center [437, 517] width 672 height 715
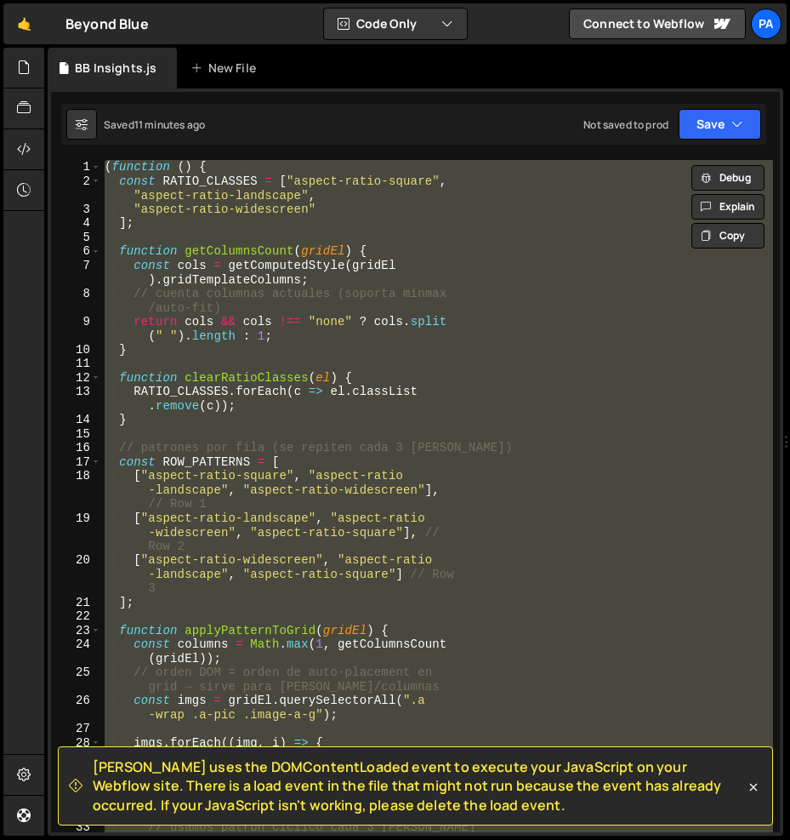
paste textarea "})();"
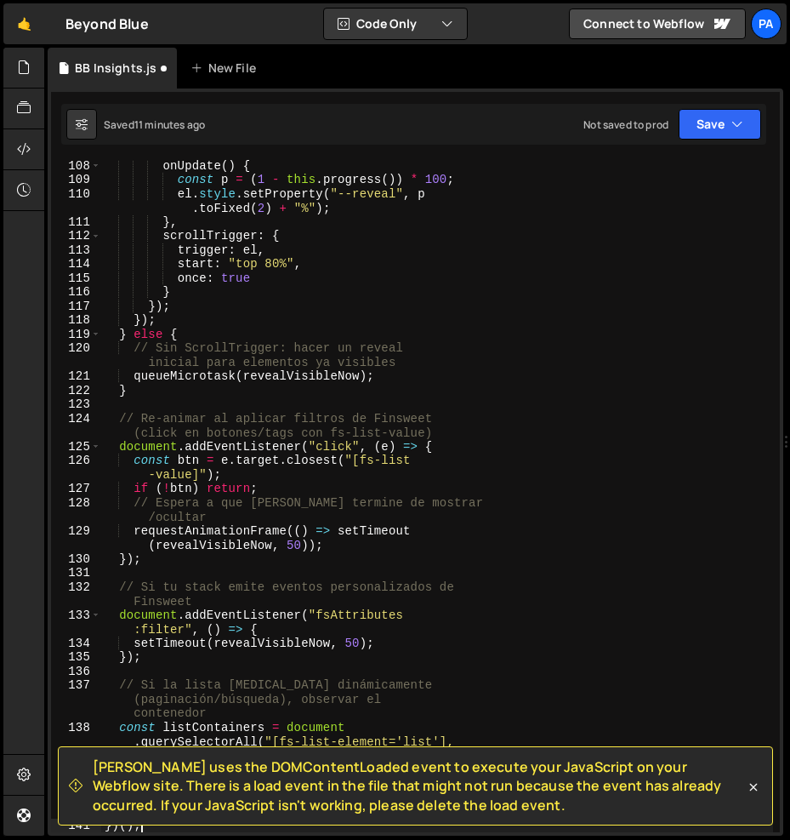
scroll to position [1981, 0]
click at [698, 130] on button "Save" at bounding box center [720, 124] width 83 height 31
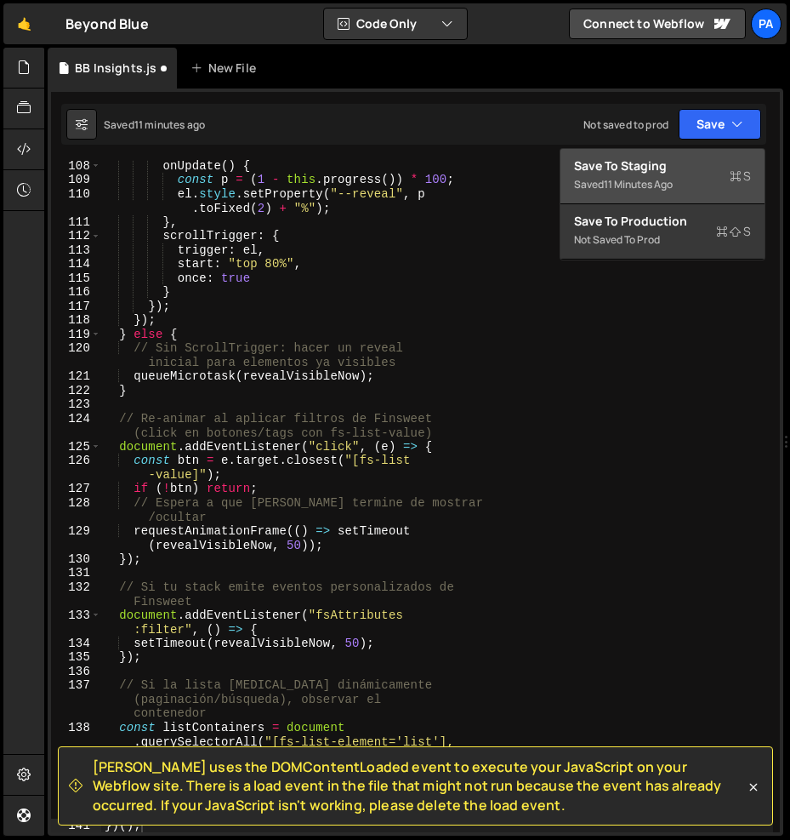
click at [678, 162] on div "Save to Staging S" at bounding box center [662, 165] width 177 height 17
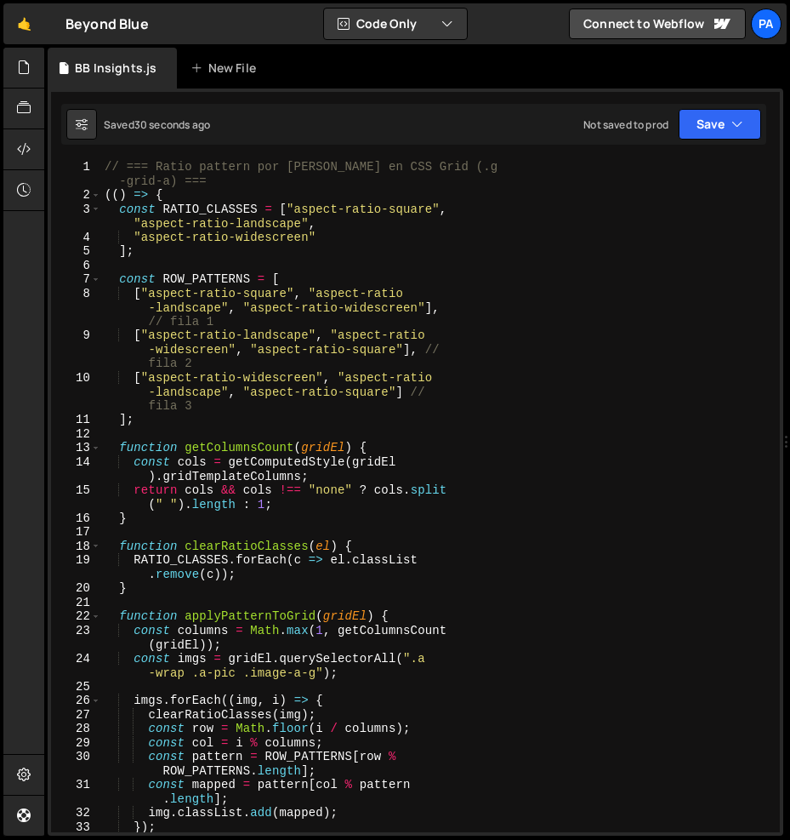
scroll to position [0, 0]
click at [168, 183] on div "// === Ratio pattern por [PERSON_NAME] en CSS Grid (.g -grid-a) === (( ) => { c…" at bounding box center [437, 517] width 672 height 715
type textarea "// === Ratio pattern por [PERSON_NAME] en CSS Grid (.g-grid-c) ==="
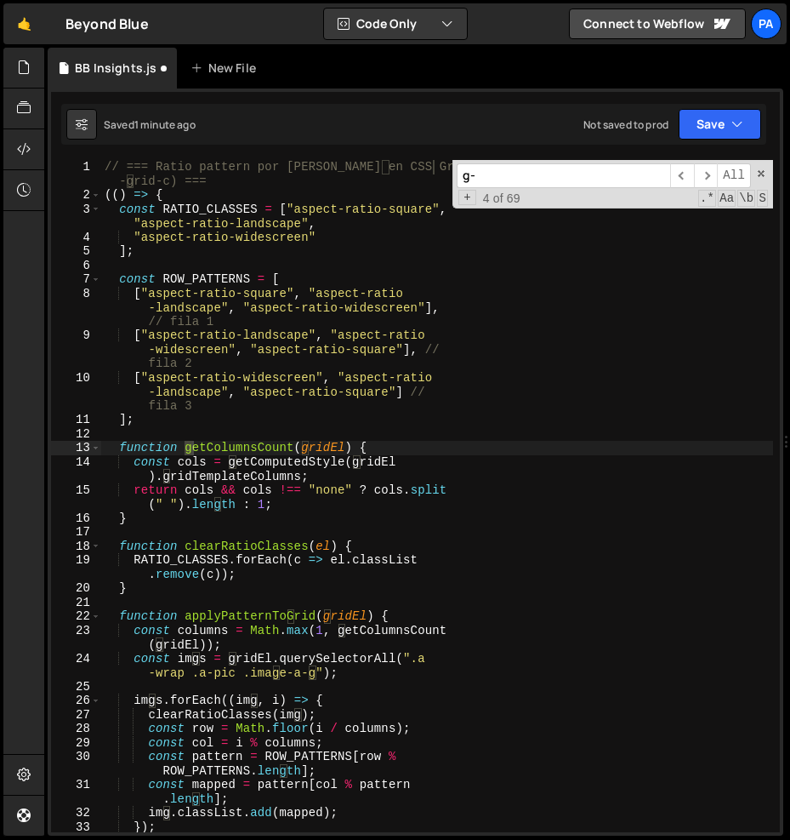
scroll to position [394, 0]
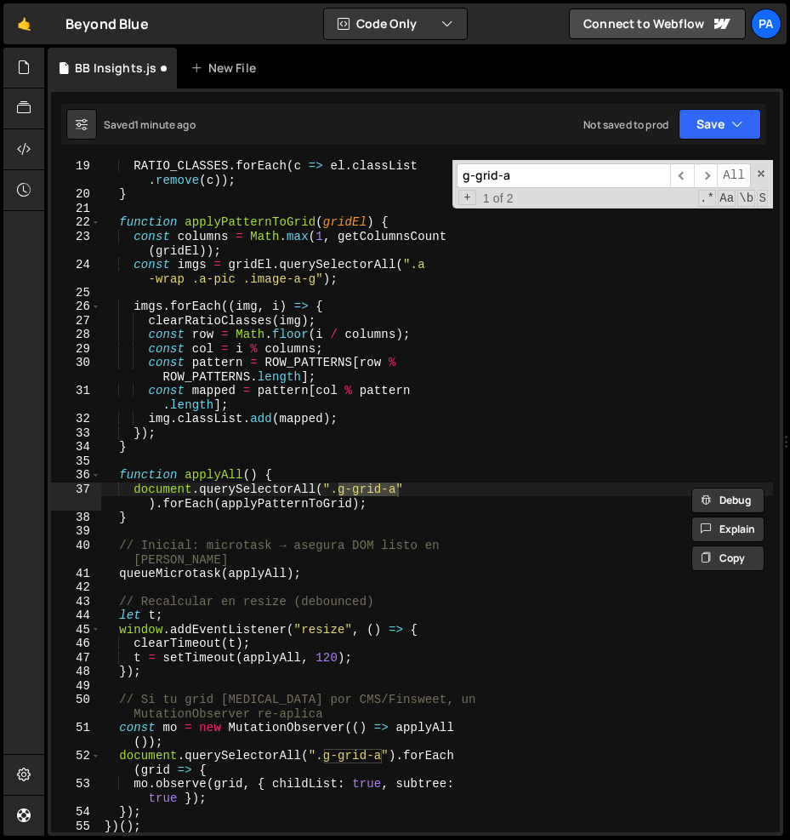
type input "g-grid-a"
click at [395, 493] on div "RATIO_CLASSES . forEach ( c => el . classList . remove ( c )) ; } function appl…" at bounding box center [437, 496] width 672 height 672
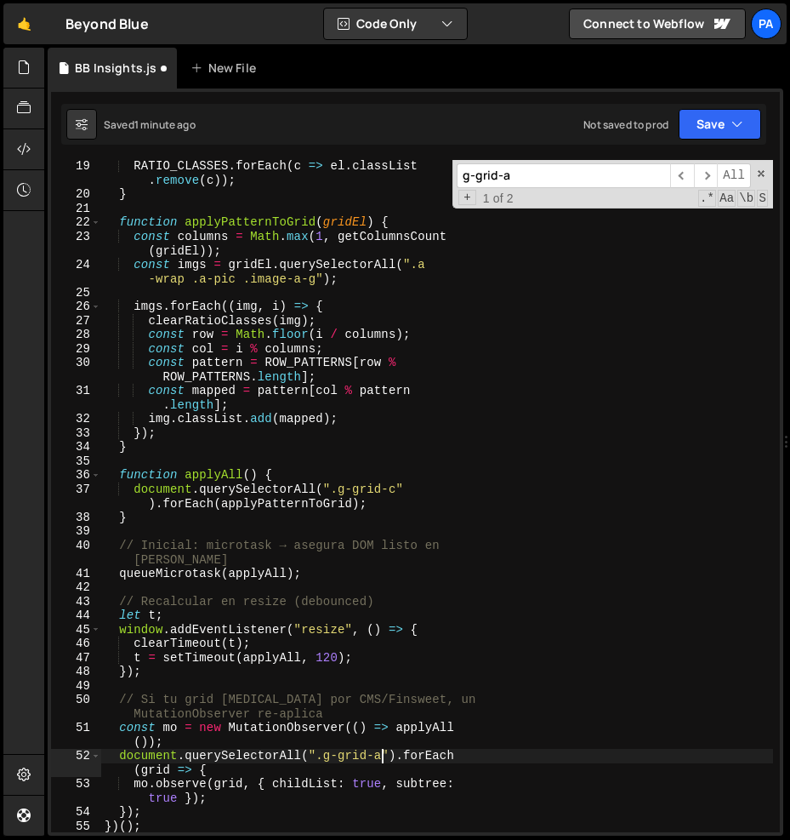
click at [380, 756] on div "RATIO_CLASSES . forEach ( c => el . classList . remove ( c )) ; } function appl…" at bounding box center [437, 516] width 672 height 715
click at [558, 175] on input "g-grid-a" at bounding box center [564, 175] width 214 height 25
click at [732, 127] on icon "button" at bounding box center [738, 124] width 12 height 17
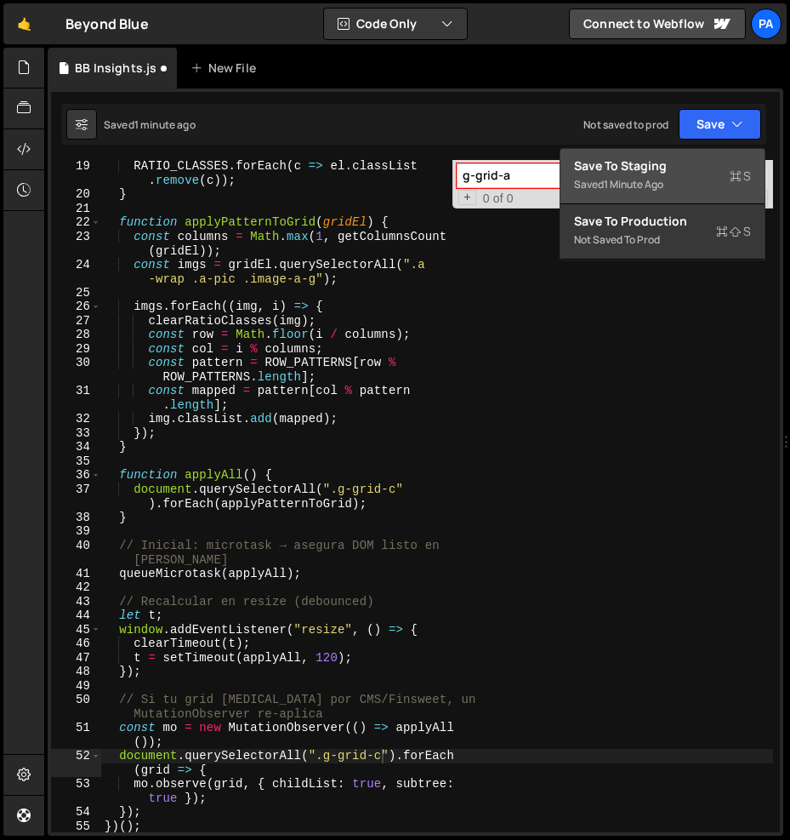
click at [667, 165] on div "Save to Staging S" at bounding box center [662, 165] width 177 height 17
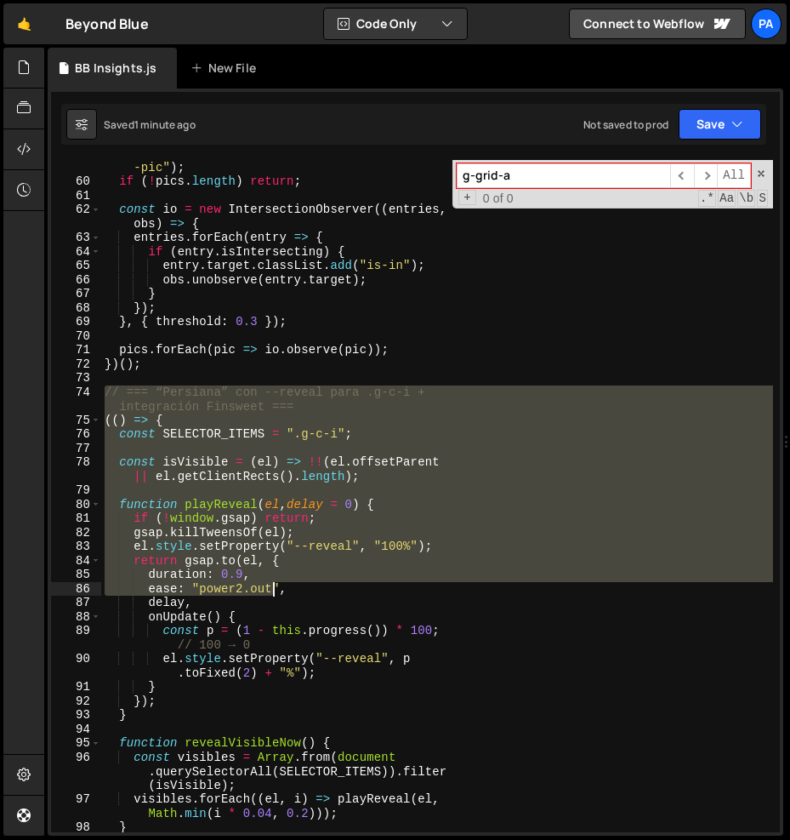
scroll to position [1136, 0]
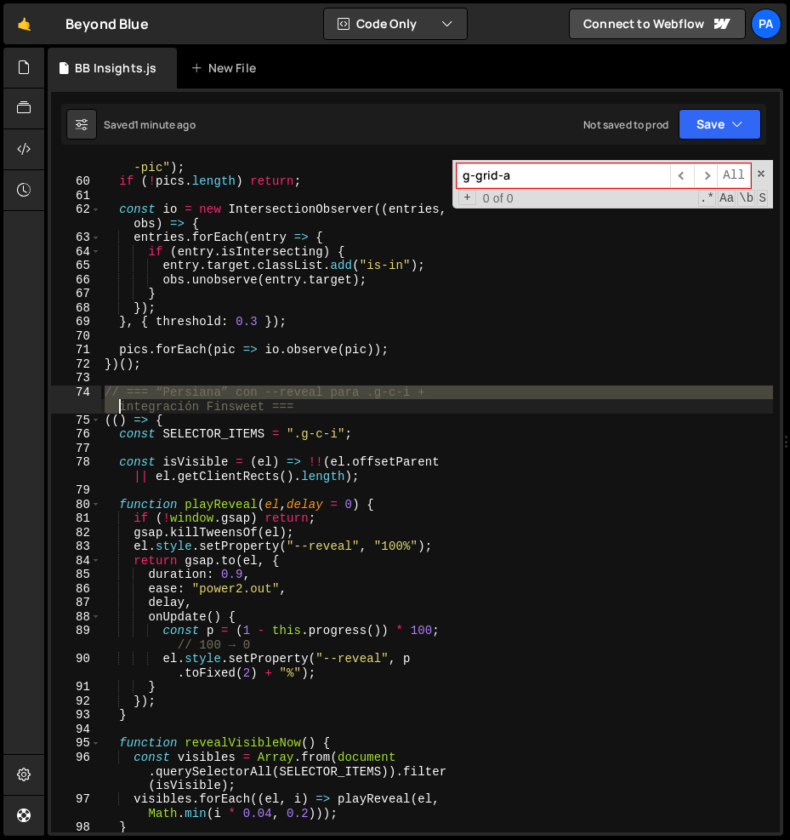
drag, startPoint x: 102, startPoint y: 392, endPoint x: 111, endPoint y: 413, distance: 22.1
click at [111, 413] on div "const pics = document . querySelectorAll ( ".a -pic" ) ; if ( ! pics . length )…" at bounding box center [437, 503] width 672 height 715
click at [105, 417] on div "const pics = document . querySelectorAll ( ".a -pic" ) ; if ( ! pics . length )…" at bounding box center [437, 503] width 672 height 715
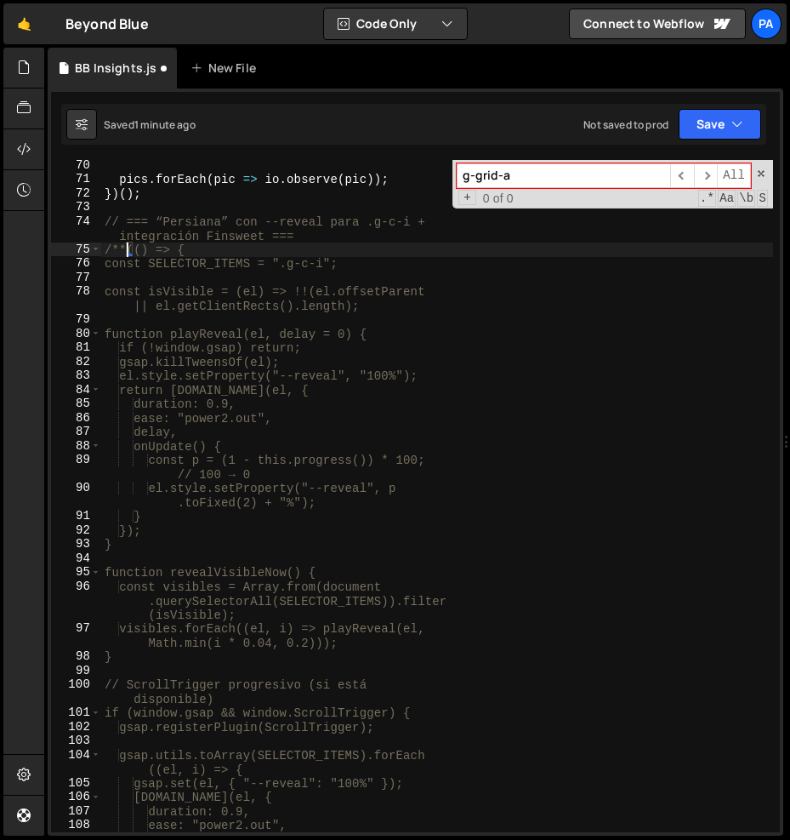
scroll to position [1213, 0]
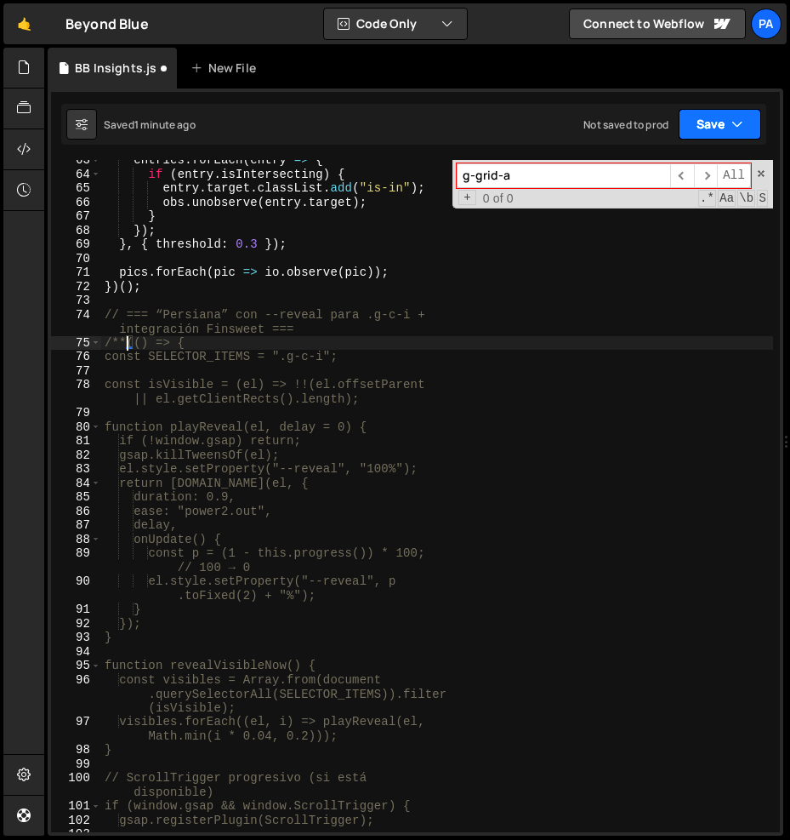
click at [704, 123] on button "Save" at bounding box center [720, 124] width 83 height 31
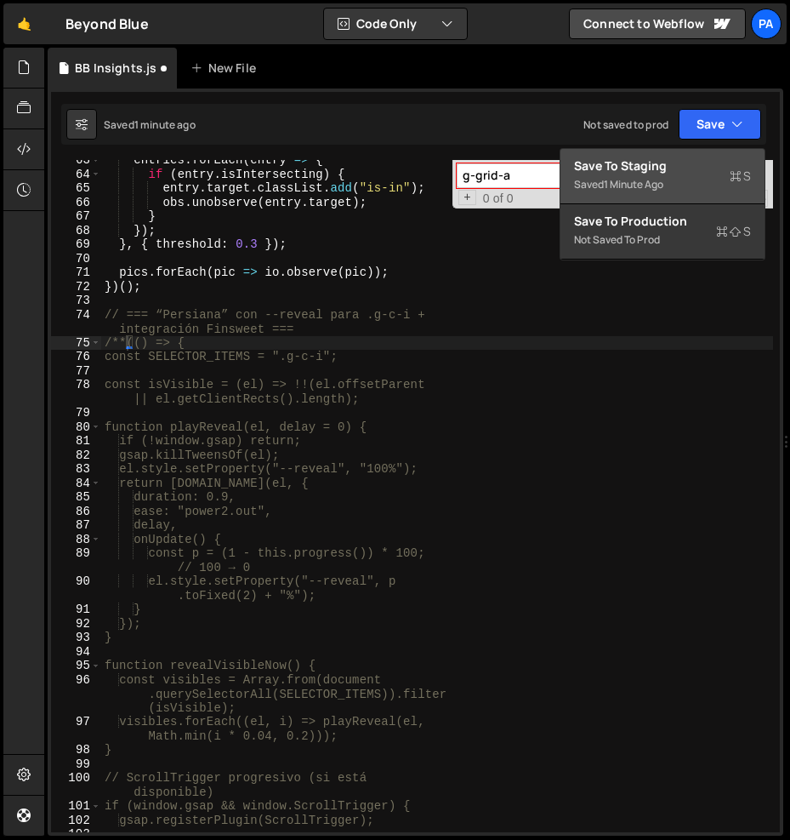
click at [690, 160] on div "Save to Staging S" at bounding box center [662, 165] width 177 height 17
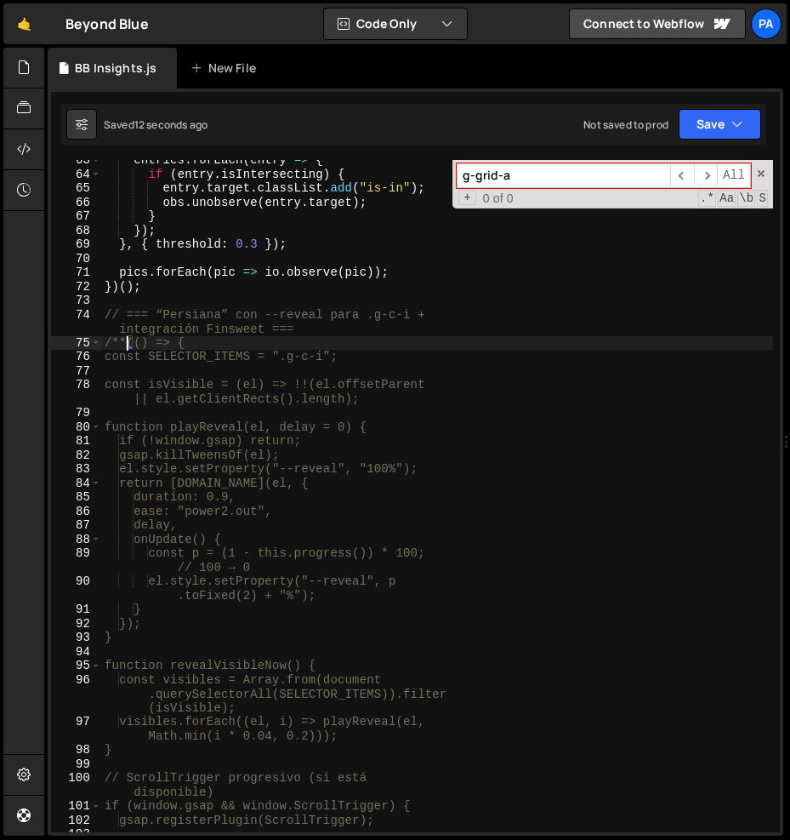
click at [124, 346] on div "entries . forEach ( entry => { if ( entry . isIntersecting ) { entry . target .…" at bounding box center [437, 503] width 672 height 700
click at [760, 172] on span at bounding box center [761, 174] width 12 height 12
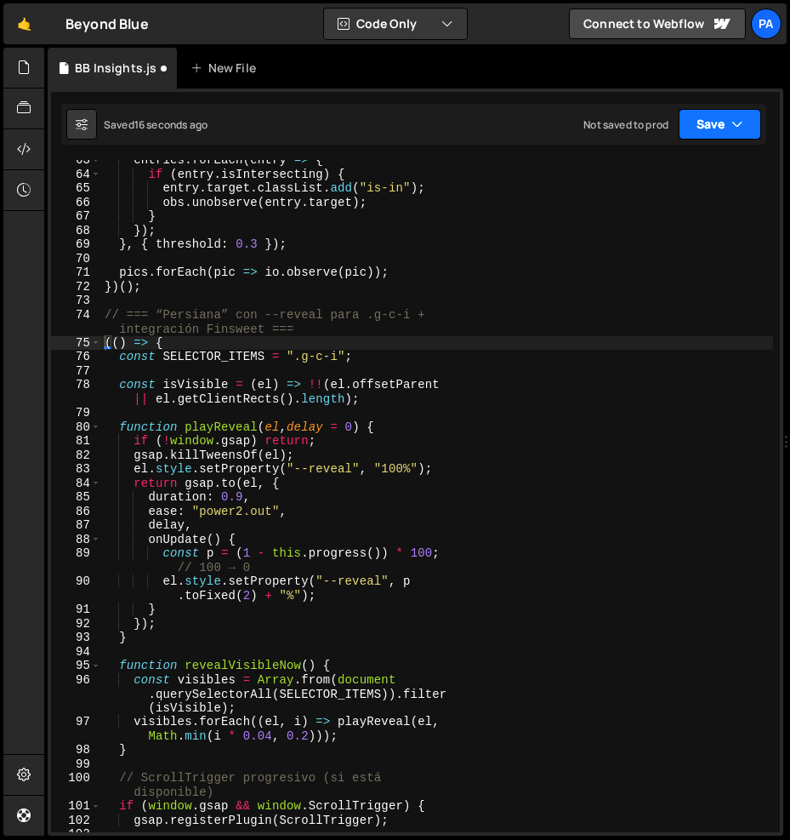
click at [694, 116] on button "Save" at bounding box center [720, 124] width 83 height 31
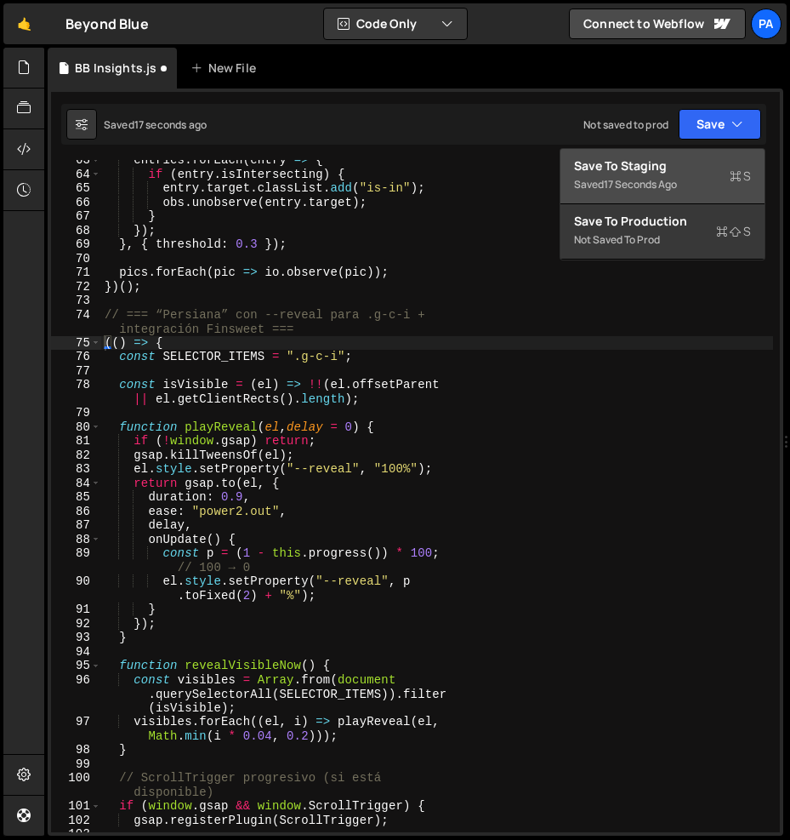
click at [700, 153] on button "Save to Staging S Saved 17 seconds ago" at bounding box center [663, 176] width 204 height 55
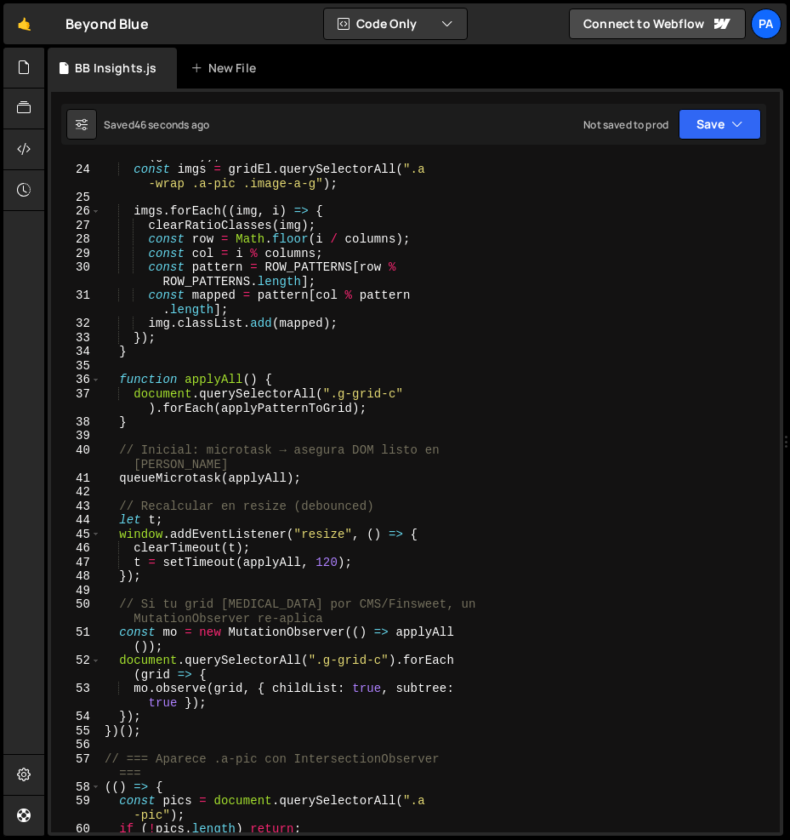
scroll to position [489, 0]
click at [332, 409] on div "const columns = Math . max ( 1 , getColumnsCount ( gridEl )) ; const imgs = gri…" at bounding box center [437, 491] width 672 height 715
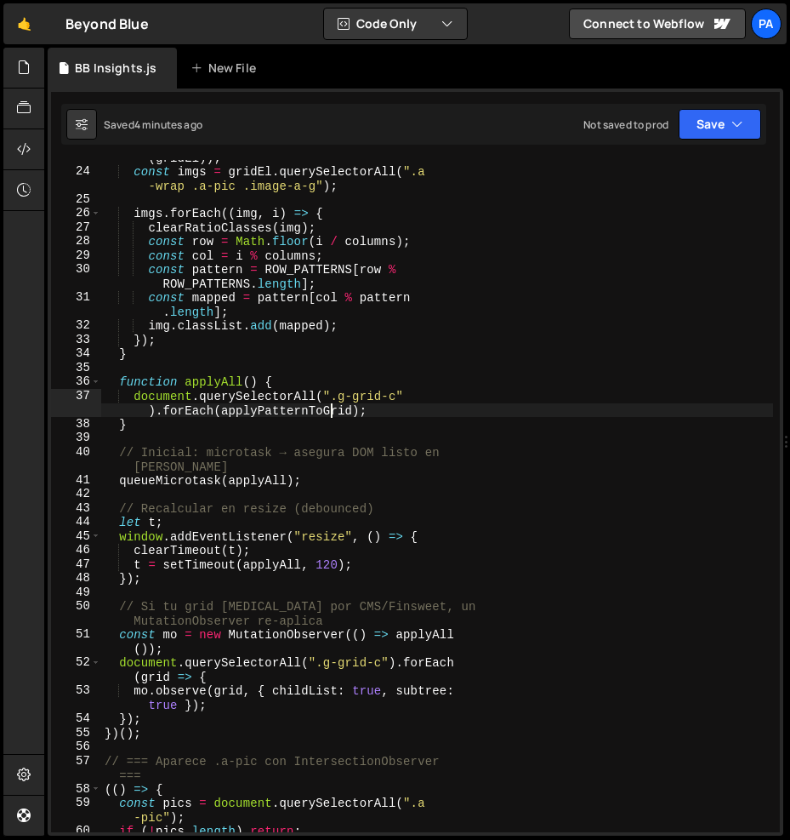
scroll to position [0, 0]
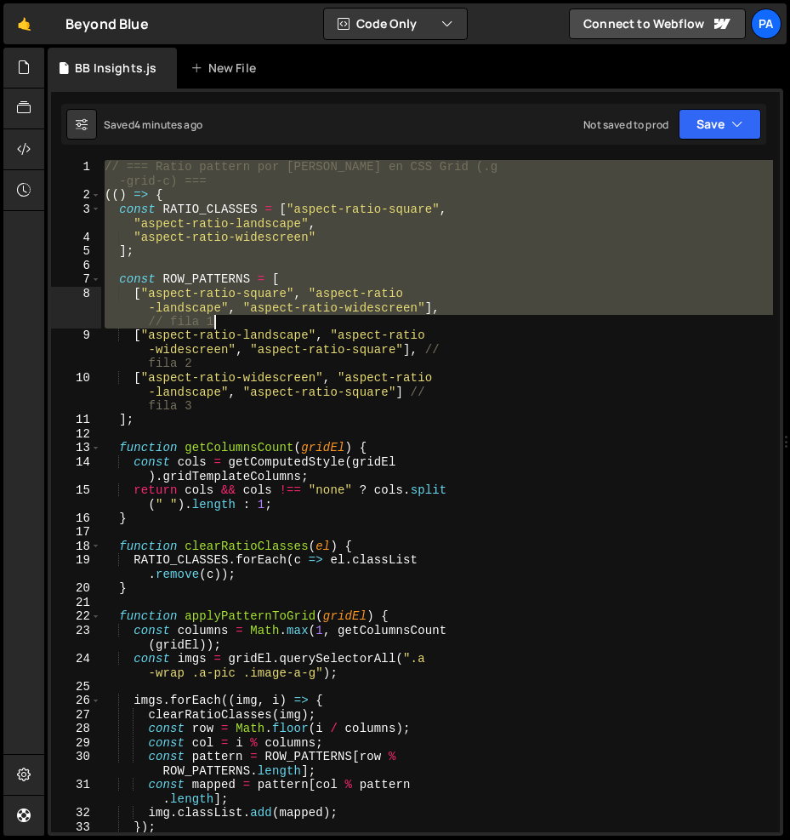
drag, startPoint x: 106, startPoint y: 162, endPoint x: 430, endPoint y: 319, distance: 360.0
click at [430, 319] on div "// === Ratio pattern por [PERSON_NAME] en CSS Grid (.g -grid-c) === (( ) => { c…" at bounding box center [437, 517] width 672 height 715
click at [338, 342] on div "// === Ratio pattern por [PERSON_NAME] en CSS Grid (.g -grid-c) === (( ) => { c…" at bounding box center [437, 517] width 672 height 715
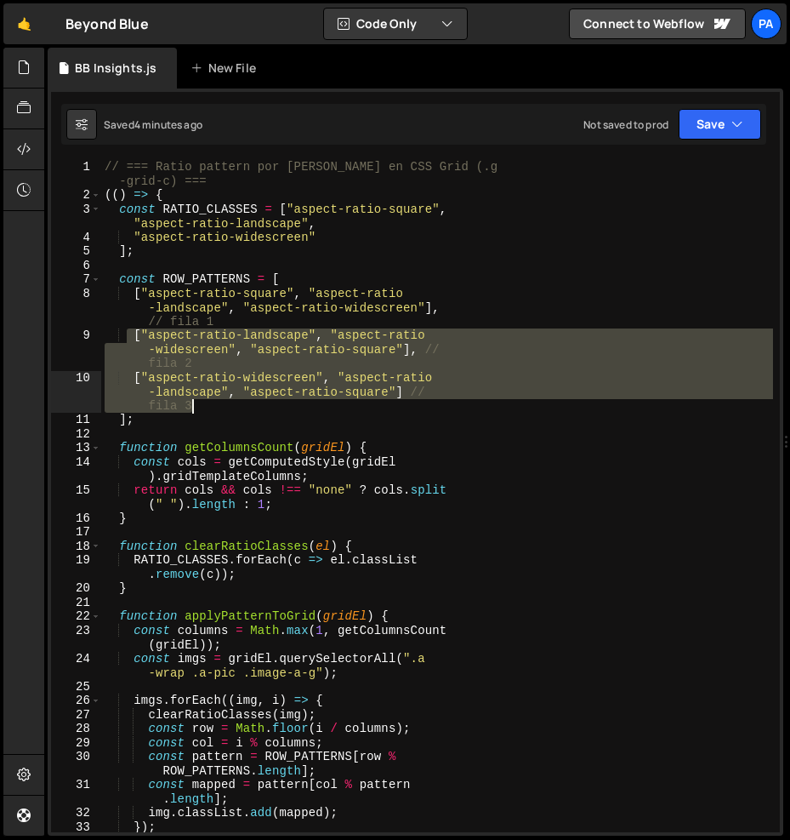
drag, startPoint x: 128, startPoint y: 334, endPoint x: 324, endPoint y: 406, distance: 209.1
click at [324, 406] on div "// === Ratio pattern por [PERSON_NAME] en CSS Grid (.g -grid-c) === (( ) => { c…" at bounding box center [437, 517] width 672 height 715
type textarea "["aspect-ratio-landscape", "aspect-ratio-widescreen", "aspect-ratio-square"], /…"
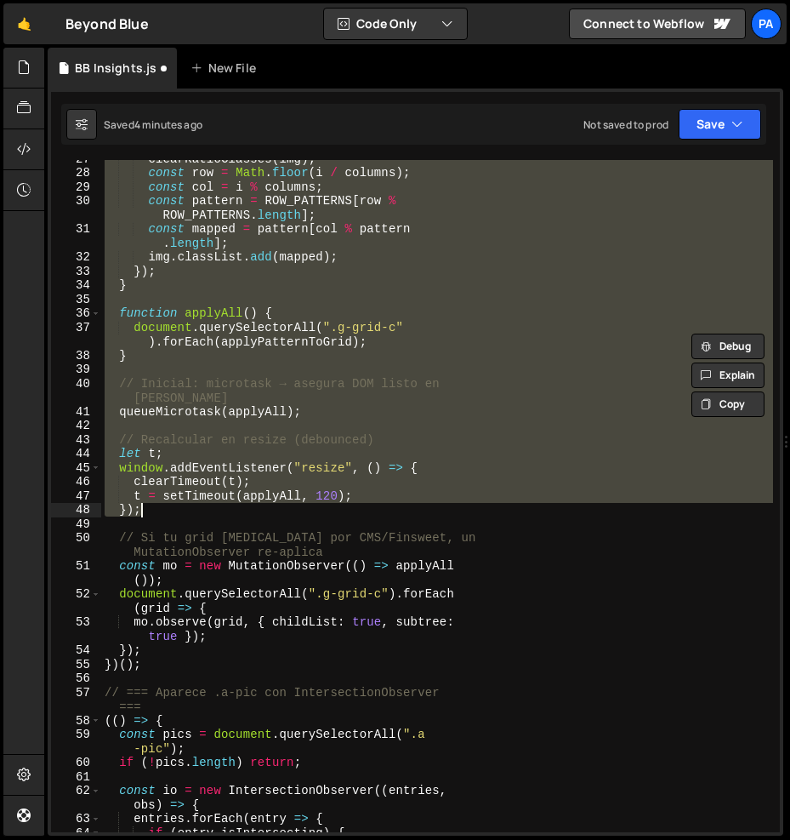
scroll to position [832, 0]
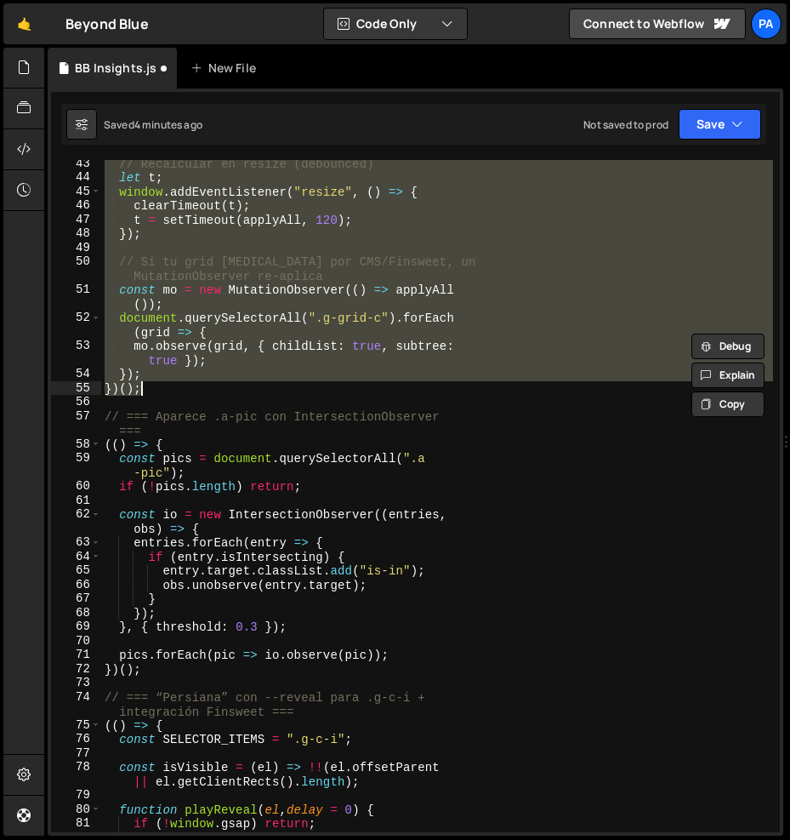
drag, startPoint x: 105, startPoint y: 165, endPoint x: 331, endPoint y: 390, distance: 318.8
click at [331, 390] on div "// Recalcular en resize (debounced) let t ; window . addEventListener ( "resize…" at bounding box center [437, 507] width 672 height 700
type textarea "}); })();"
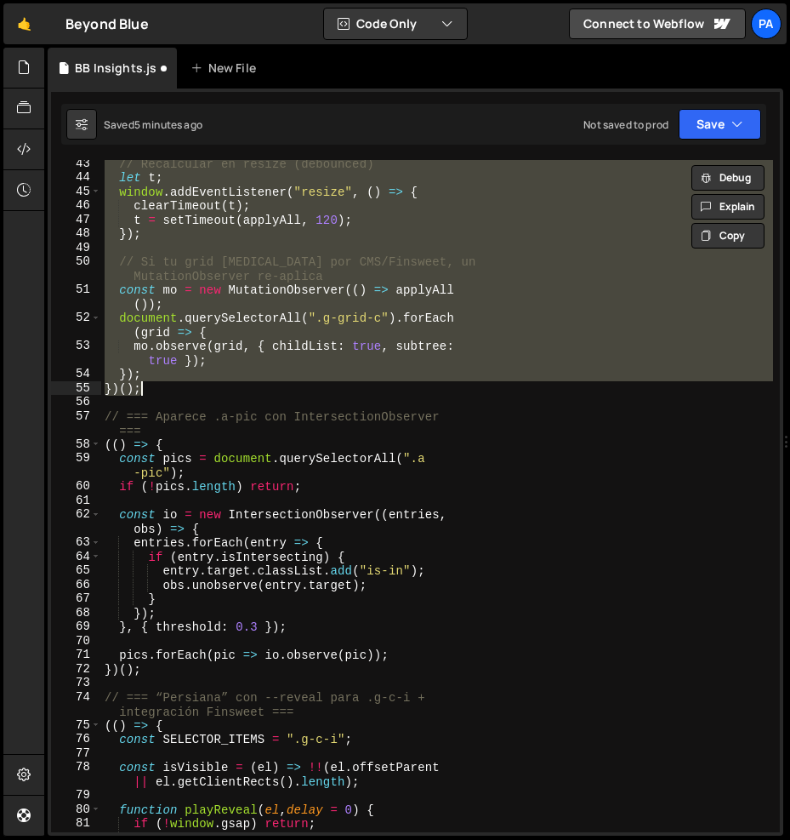
click at [476, 244] on div "// Recalcular en resize (debounced) let t ; window . addEventListener ( "resize…" at bounding box center [437, 496] width 672 height 672
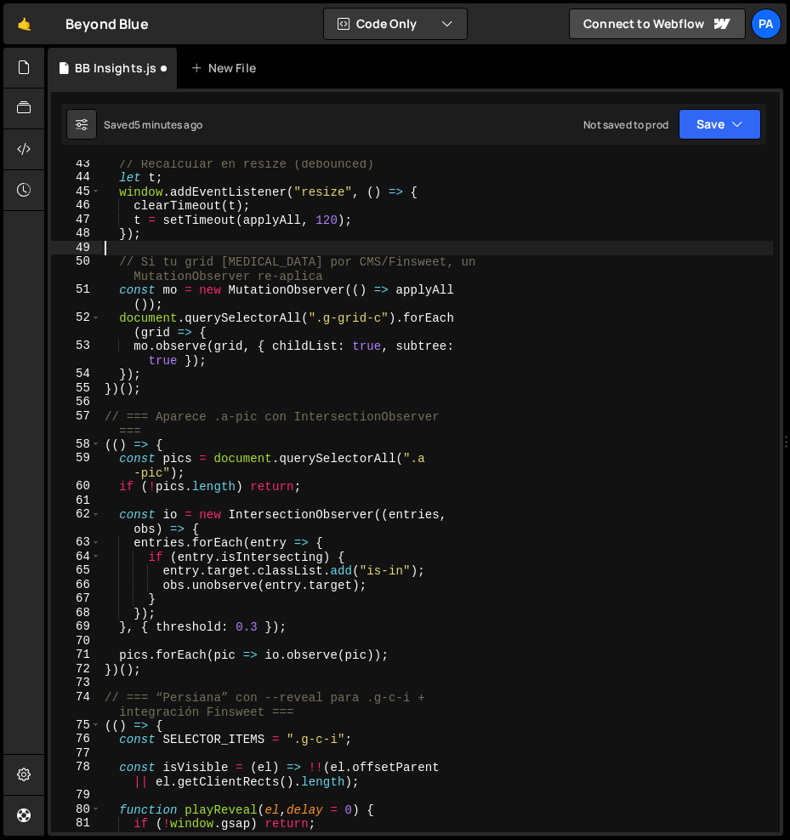
scroll to position [0, 0]
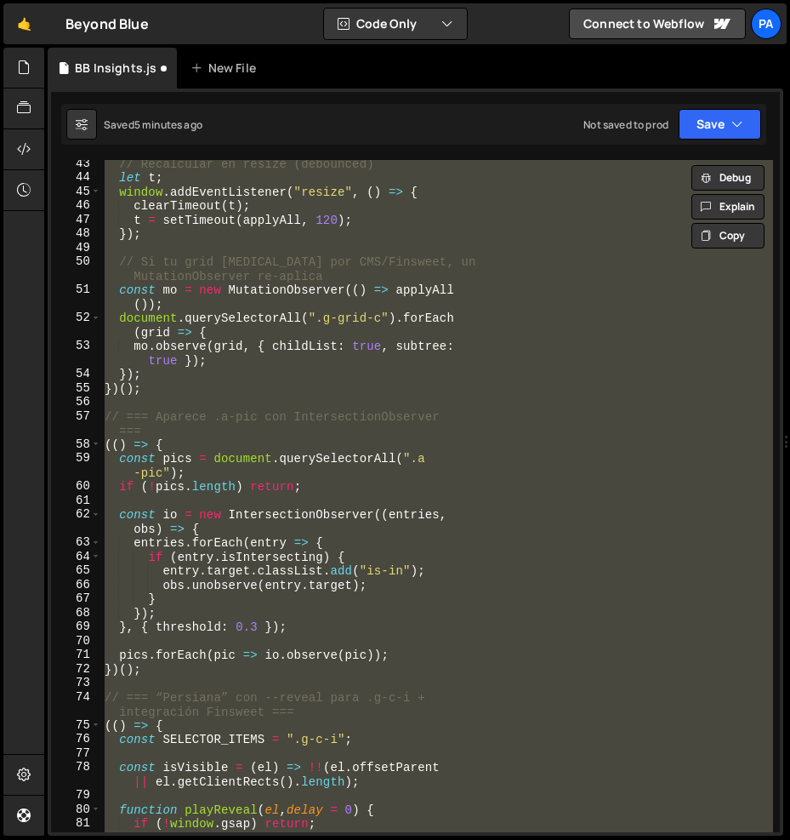
paste textarea
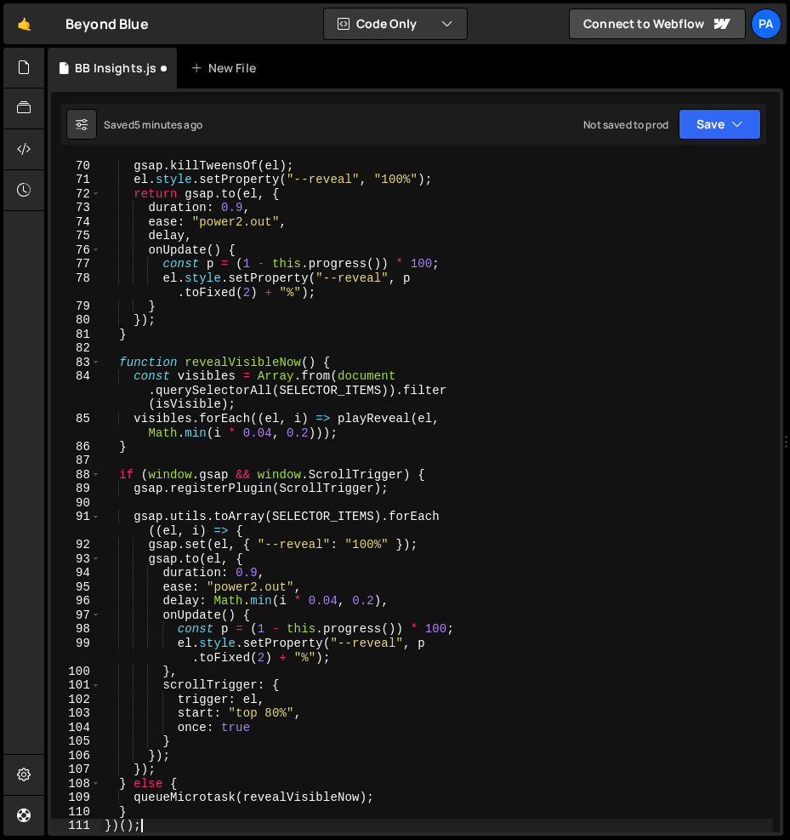
scroll to position [1223, 0]
click at [732, 123] on icon "button" at bounding box center [738, 124] width 12 height 17
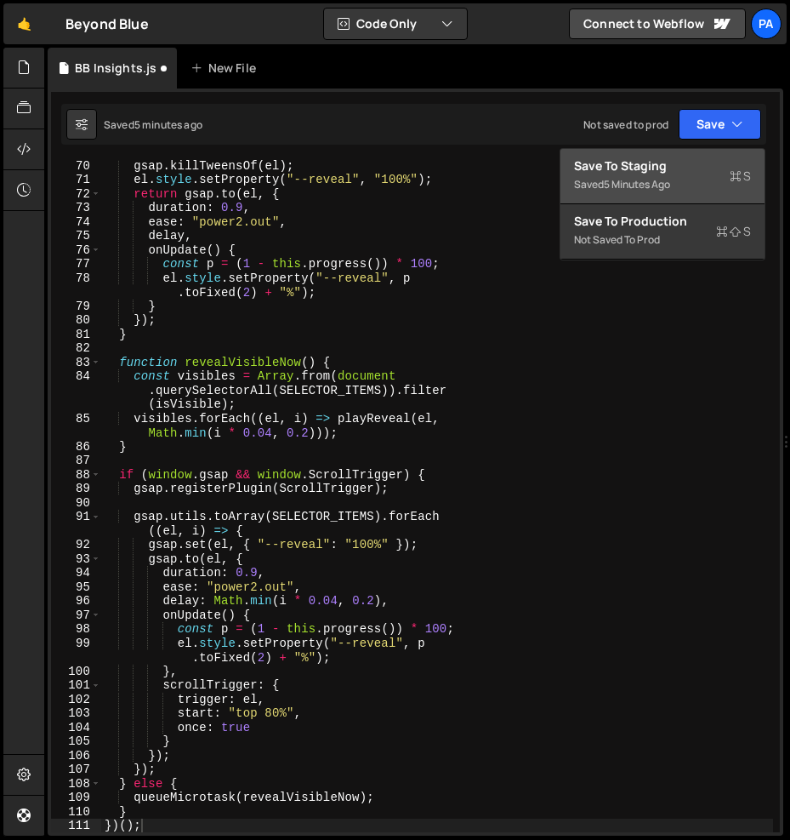
click at [710, 161] on div "Save to Staging S" at bounding box center [662, 165] width 177 height 17
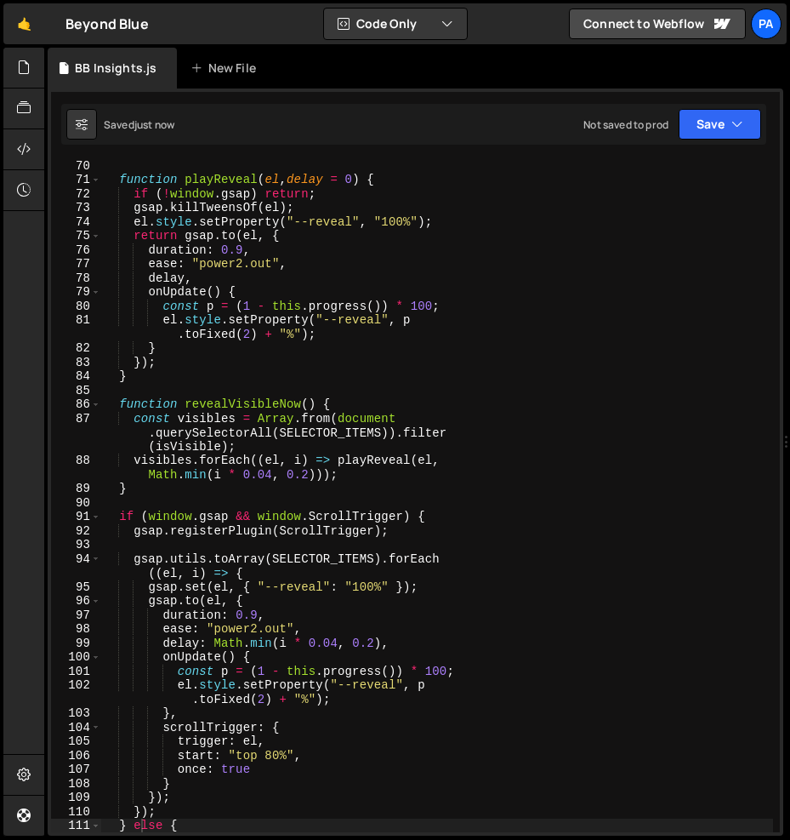
scroll to position [1036, 0]
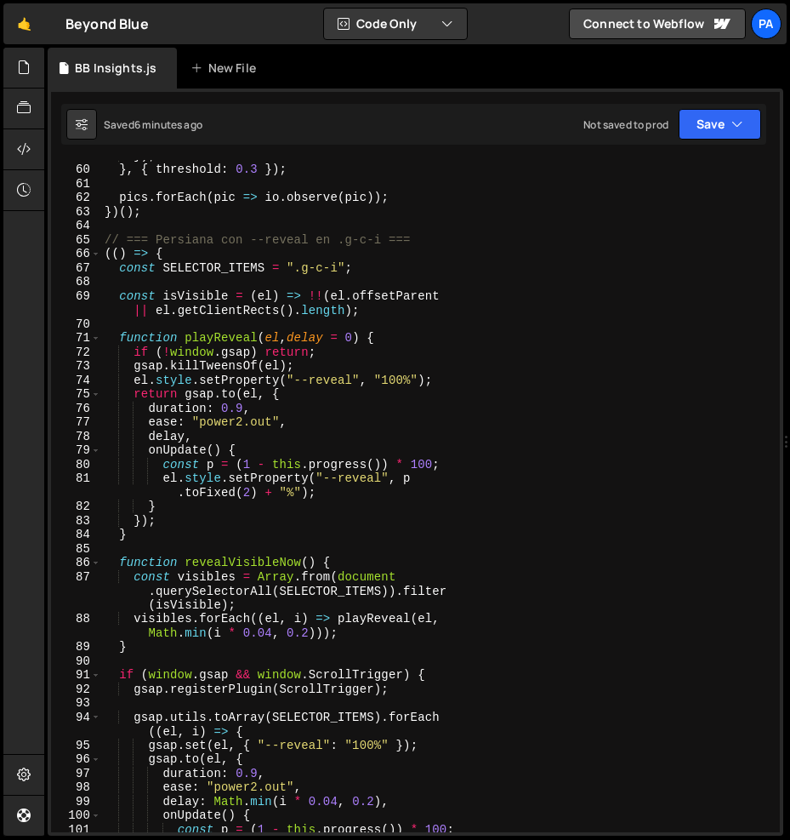
click at [436, 369] on div "}) ; } , { threshold : 0.3 }) ; pics . forEach ( pic => io . observe ( pic )) ;…" at bounding box center [437, 498] width 672 height 700
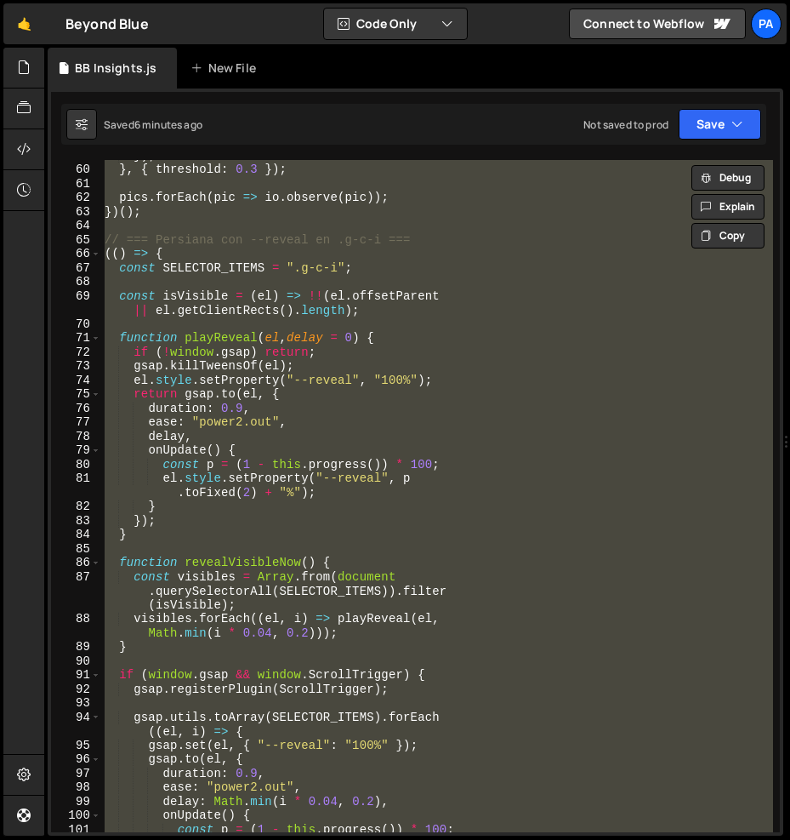
paste textarea
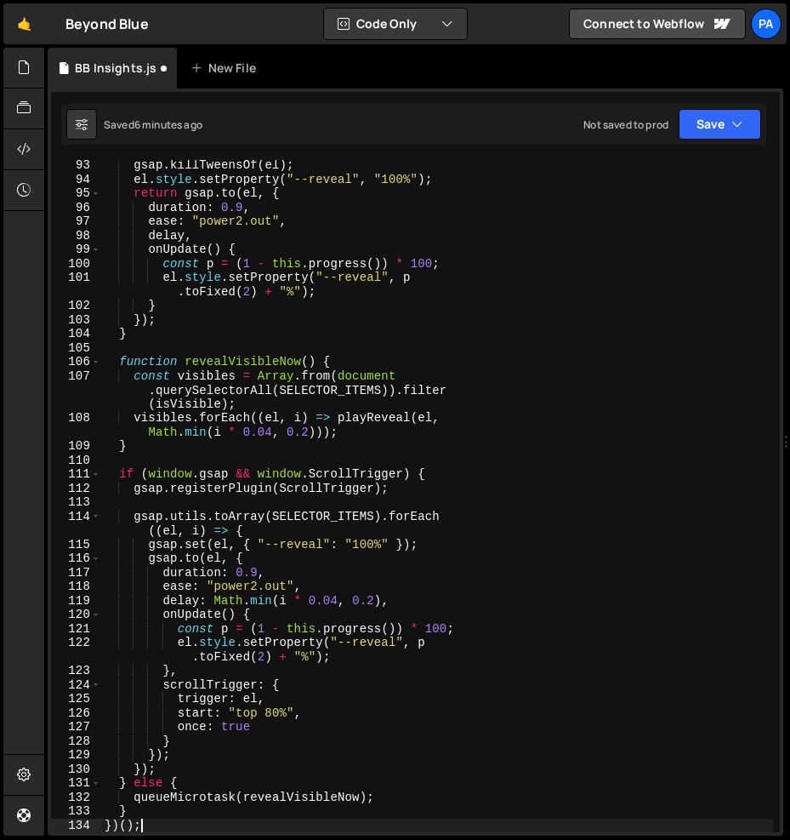
scroll to position [1602, 0]
click at [719, 125] on button "Save" at bounding box center [720, 124] width 83 height 31
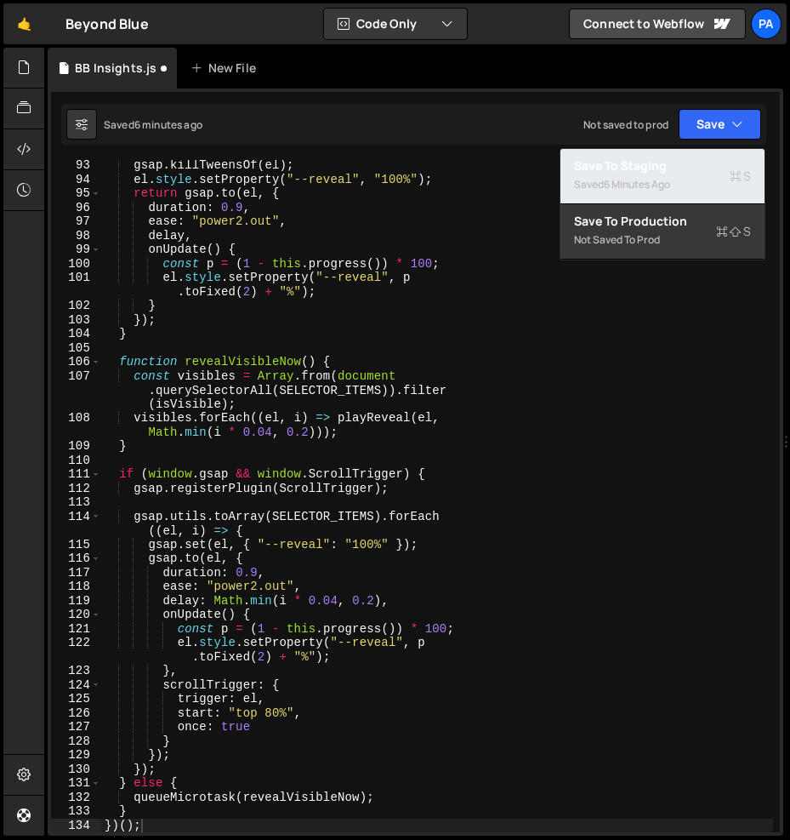
click at [704, 162] on div "Save to Staging S" at bounding box center [662, 165] width 177 height 17
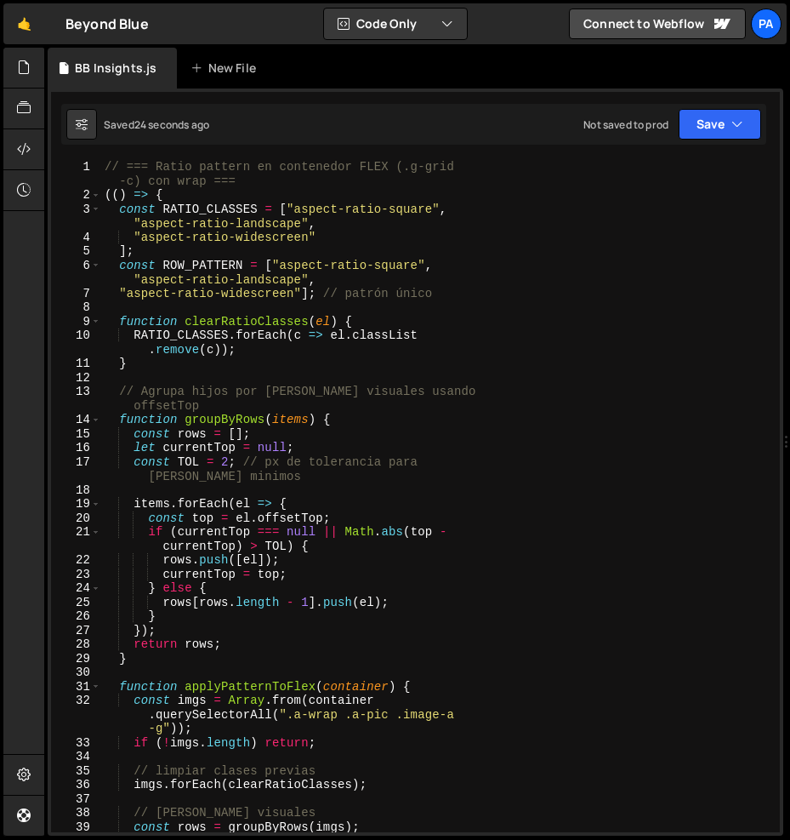
scroll to position [0, 0]
click at [466, 335] on div "// === Ratio pattern en contenedor FLEX (.g-grid -c) con wrap === (( ) => { con…" at bounding box center [437, 517] width 672 height 715
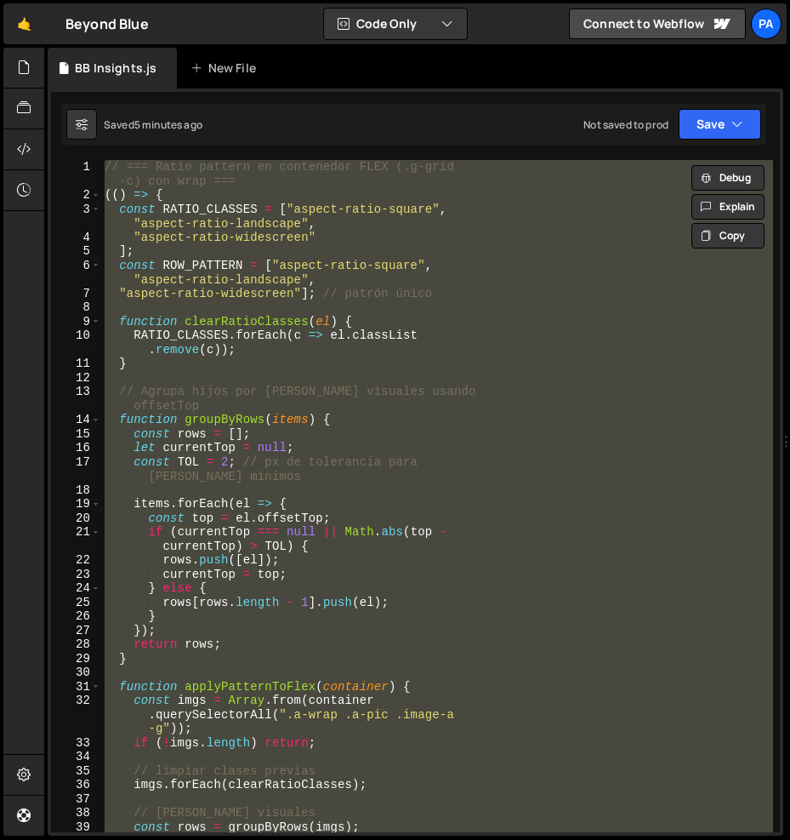
paste textarea
type textarea "})();"
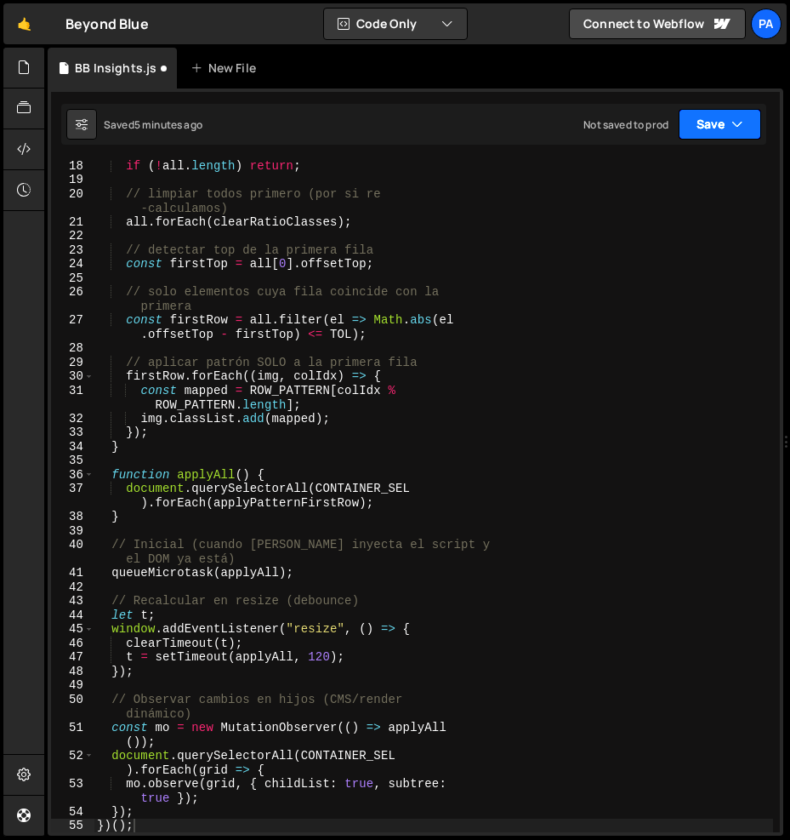
click at [701, 131] on button "Save" at bounding box center [720, 124] width 83 height 31
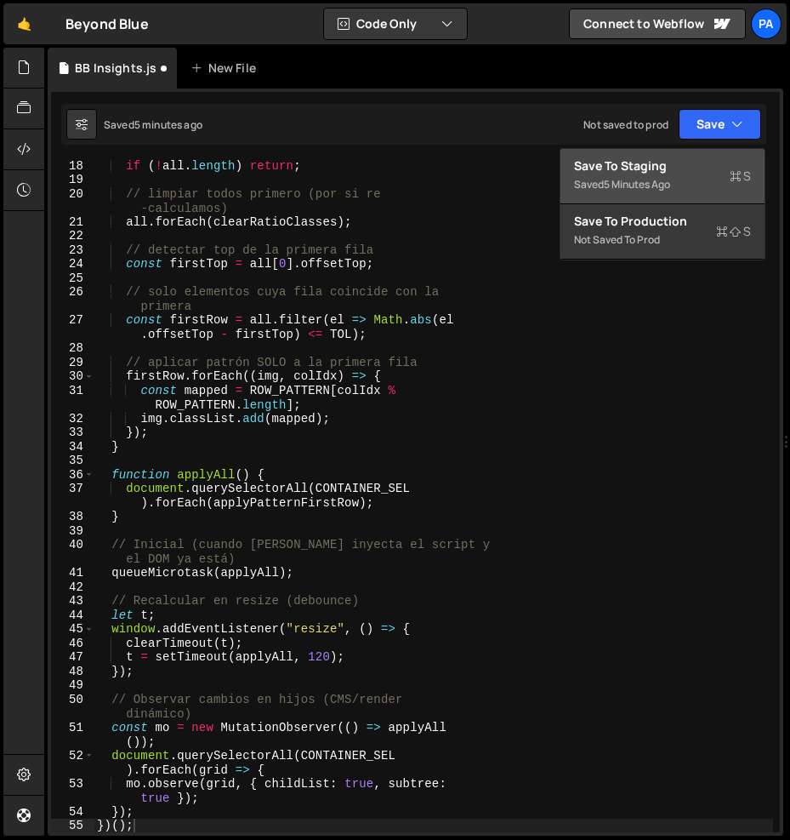
click at [695, 169] on div "Save to Staging S" at bounding box center [662, 165] width 177 height 17
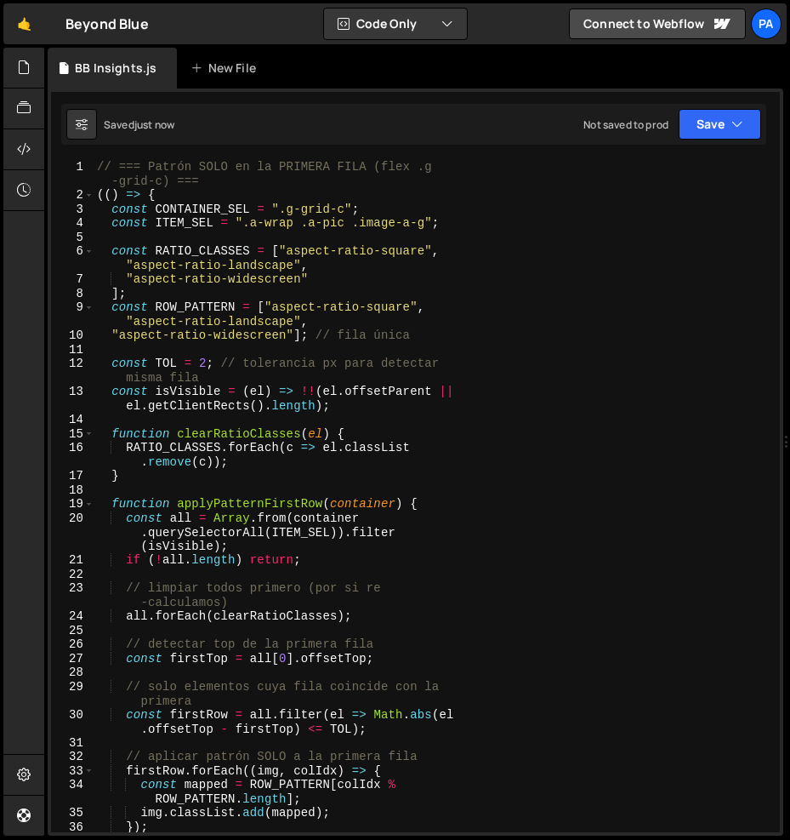
scroll to position [438, 0]
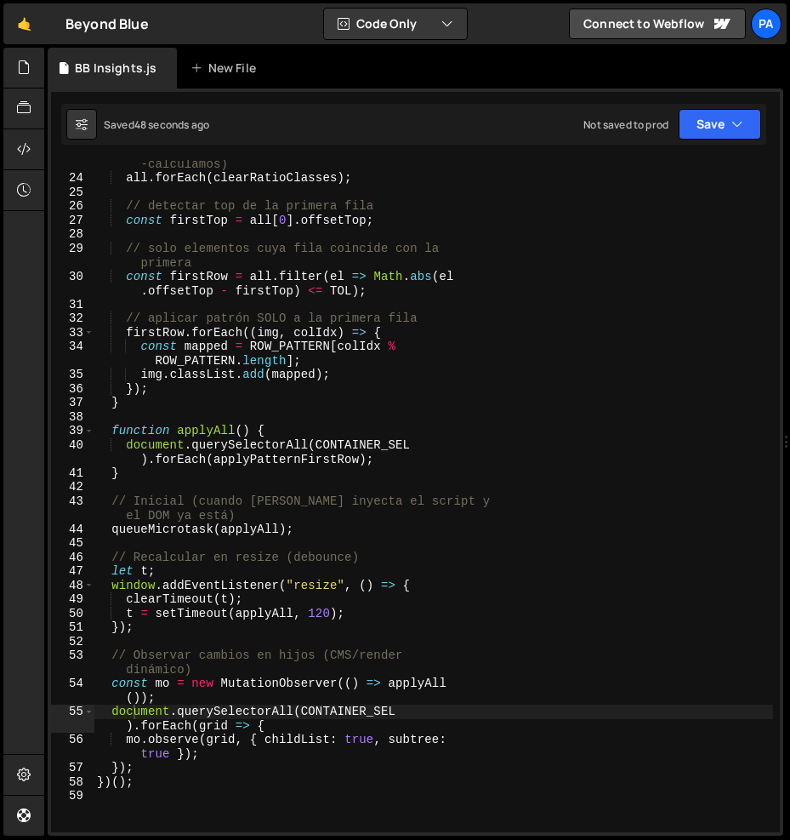
click at [502, 301] on div "// limpiar todos primero (por si re -calculamos) all . forEach ( clearRatioClas…" at bounding box center [434, 500] width 680 height 715
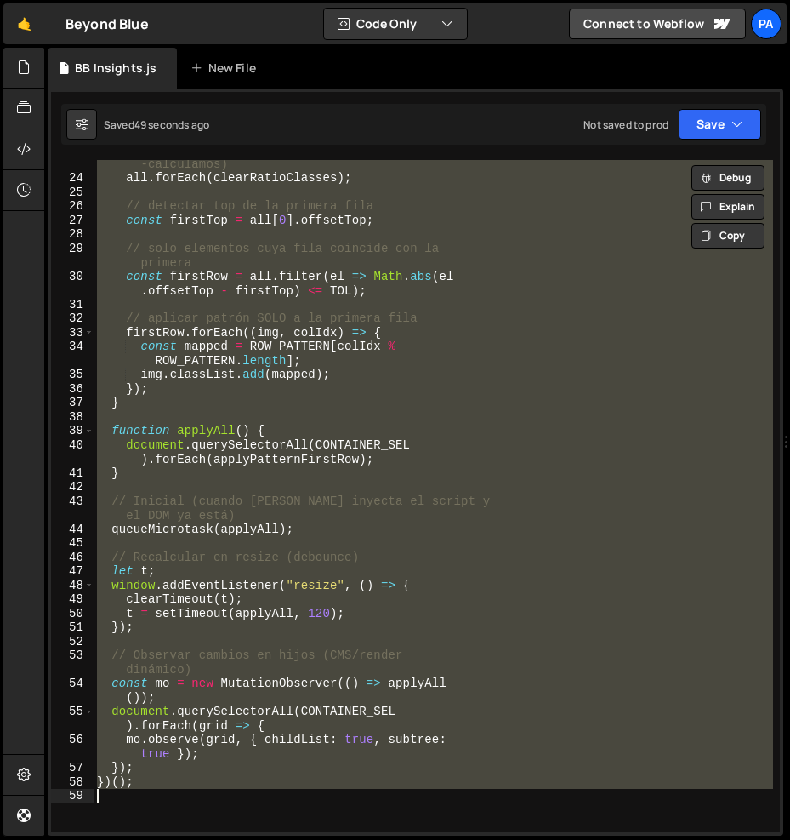
paste textarea
type textarea "})();"
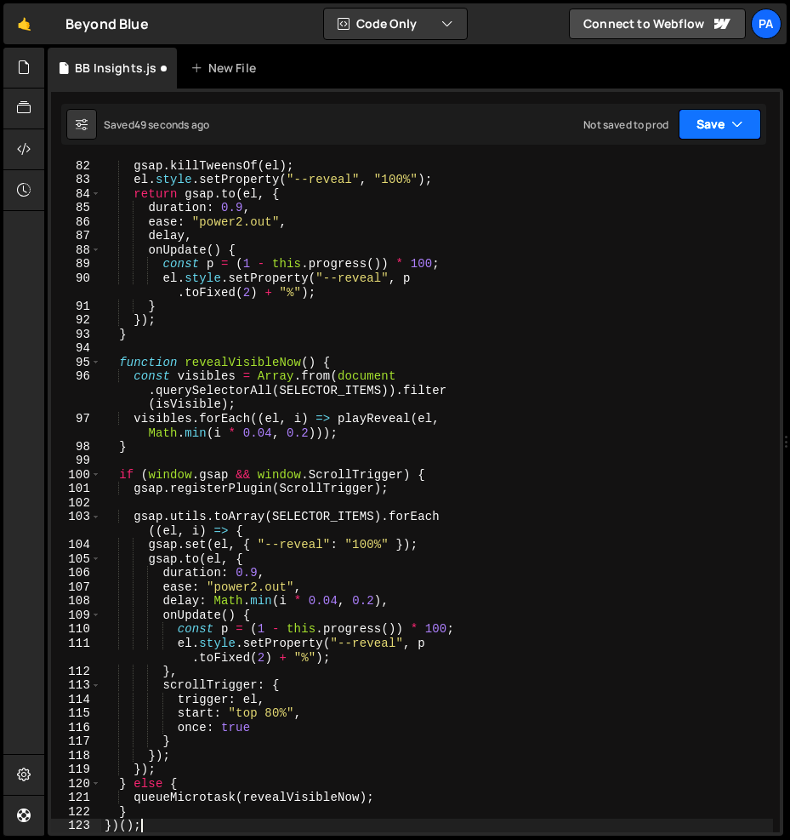
click at [720, 128] on button "Save" at bounding box center [720, 124] width 83 height 31
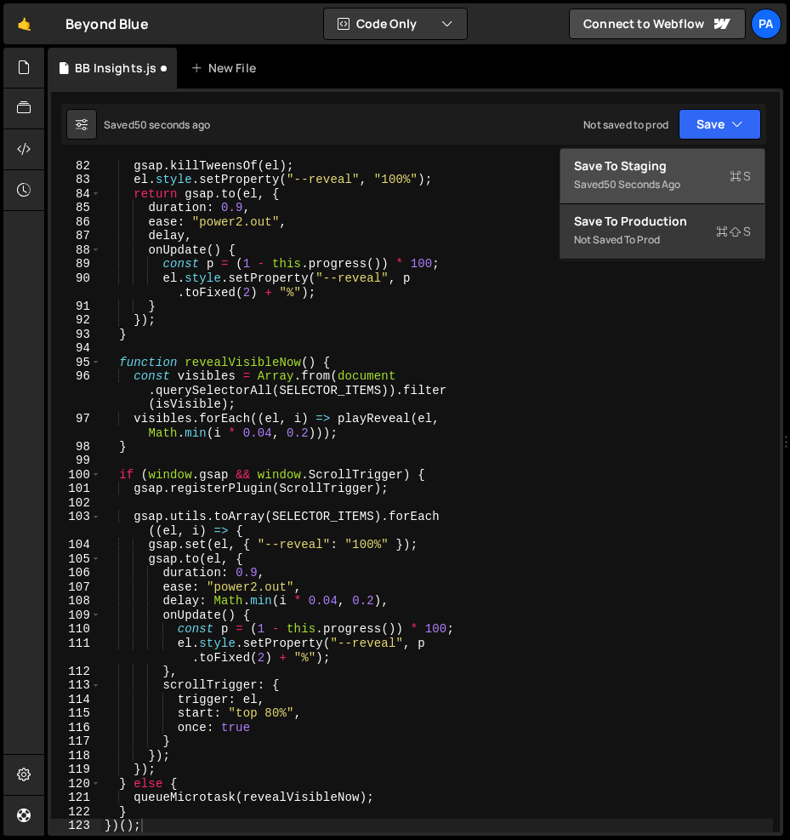
click at [668, 174] on div "Saved 50 seconds ago" at bounding box center [662, 184] width 177 height 20
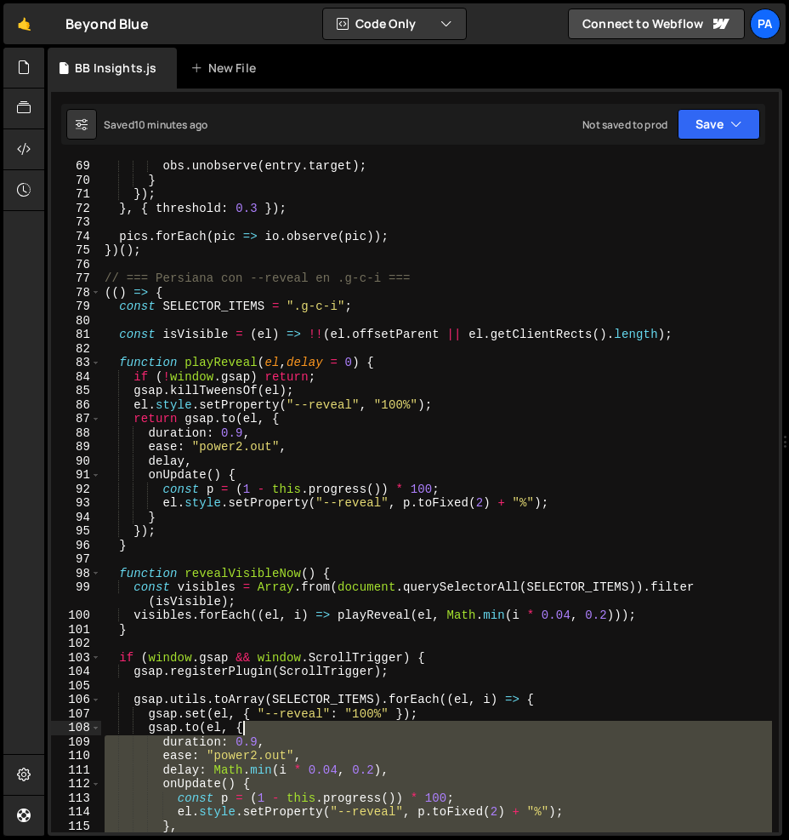
scroll to position [0, 0]
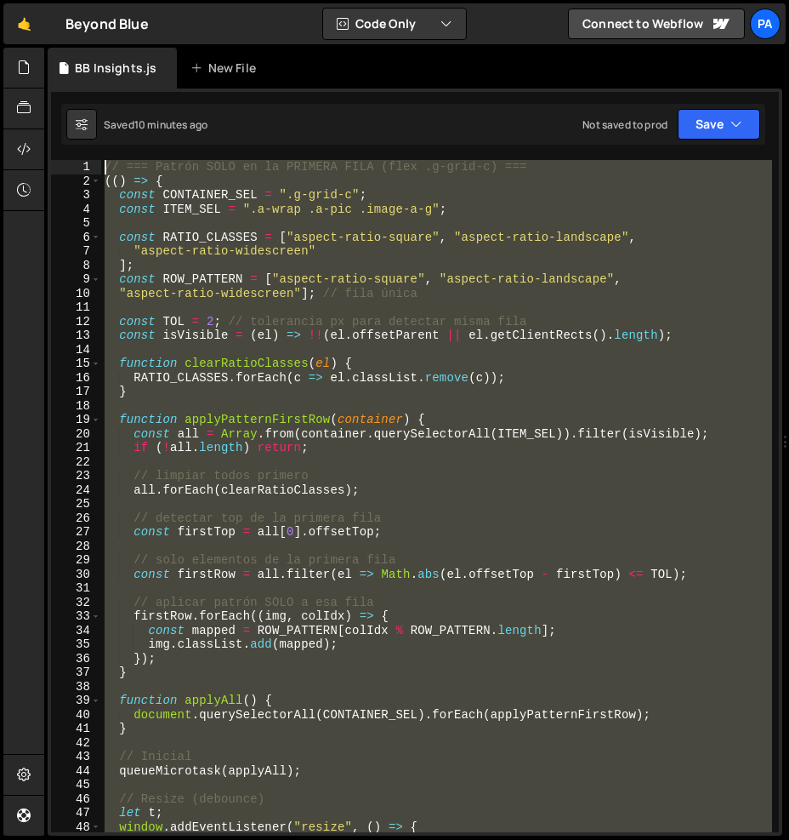
drag, startPoint x: 342, startPoint y: 522, endPoint x: 100, endPoint y: 167, distance: 429.9
click at [100, 167] on div "1 2 3 4 5 6 7 8 9 10 11 12 13 14 15 16 17 18 19 20 21 22 23 24 25 26 27 28 29 3…" at bounding box center [415, 496] width 728 height 672
type textarea "// === Patrón SOLO en la PRIMERA FILA (flex .g-grid-c) === (() => {"
click at [359, 408] on div "// === Patrón SOLO en la PRIMERA FILA (flex .g-grid-c) === (( ) => { const CONT…" at bounding box center [436, 496] width 671 height 672
paste textarea "});"
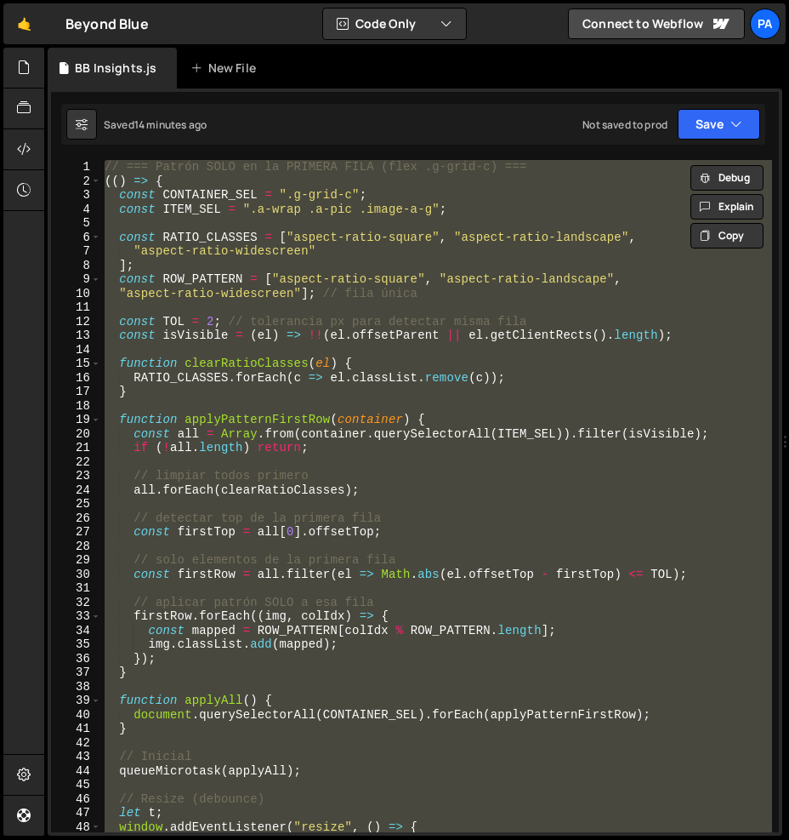
type textarea "});"
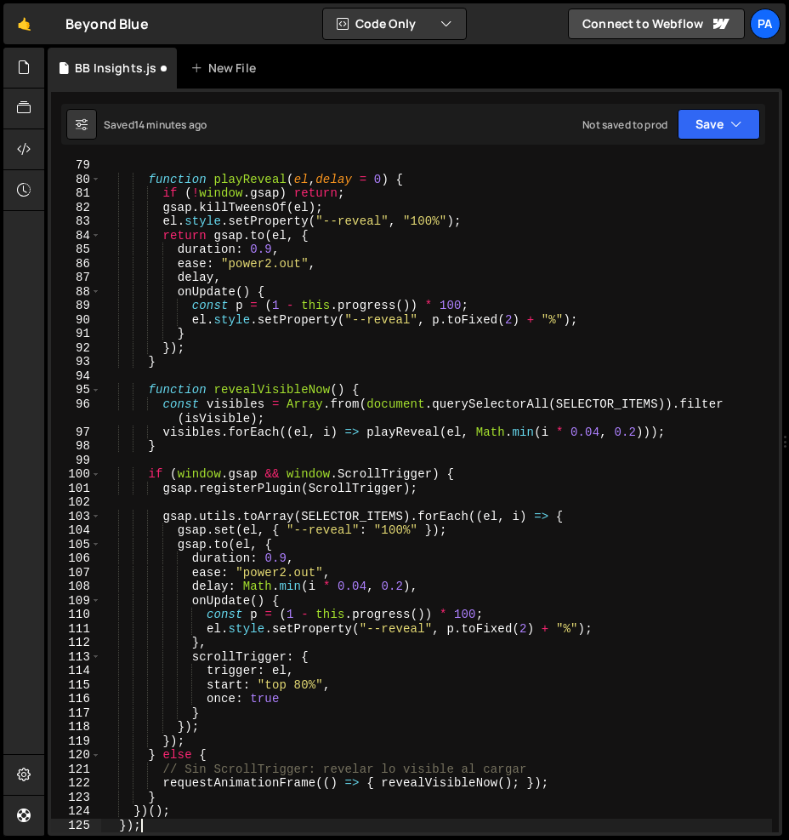
scroll to position [1125, 0]
click at [699, 130] on button "Save" at bounding box center [719, 124] width 83 height 31
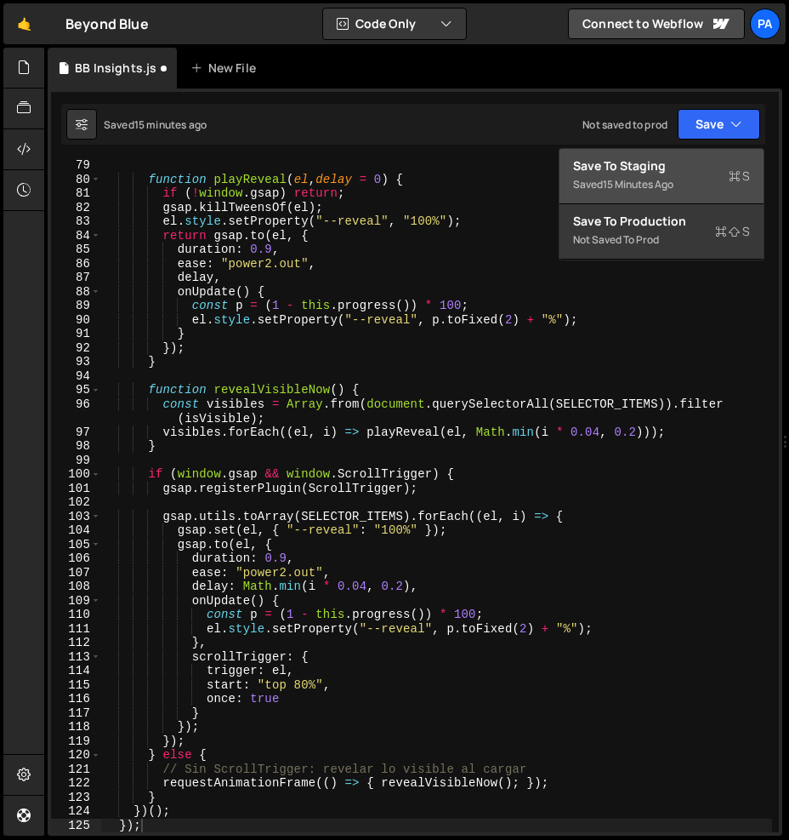
click at [701, 162] on div "Save to Staging S" at bounding box center [661, 165] width 177 height 17
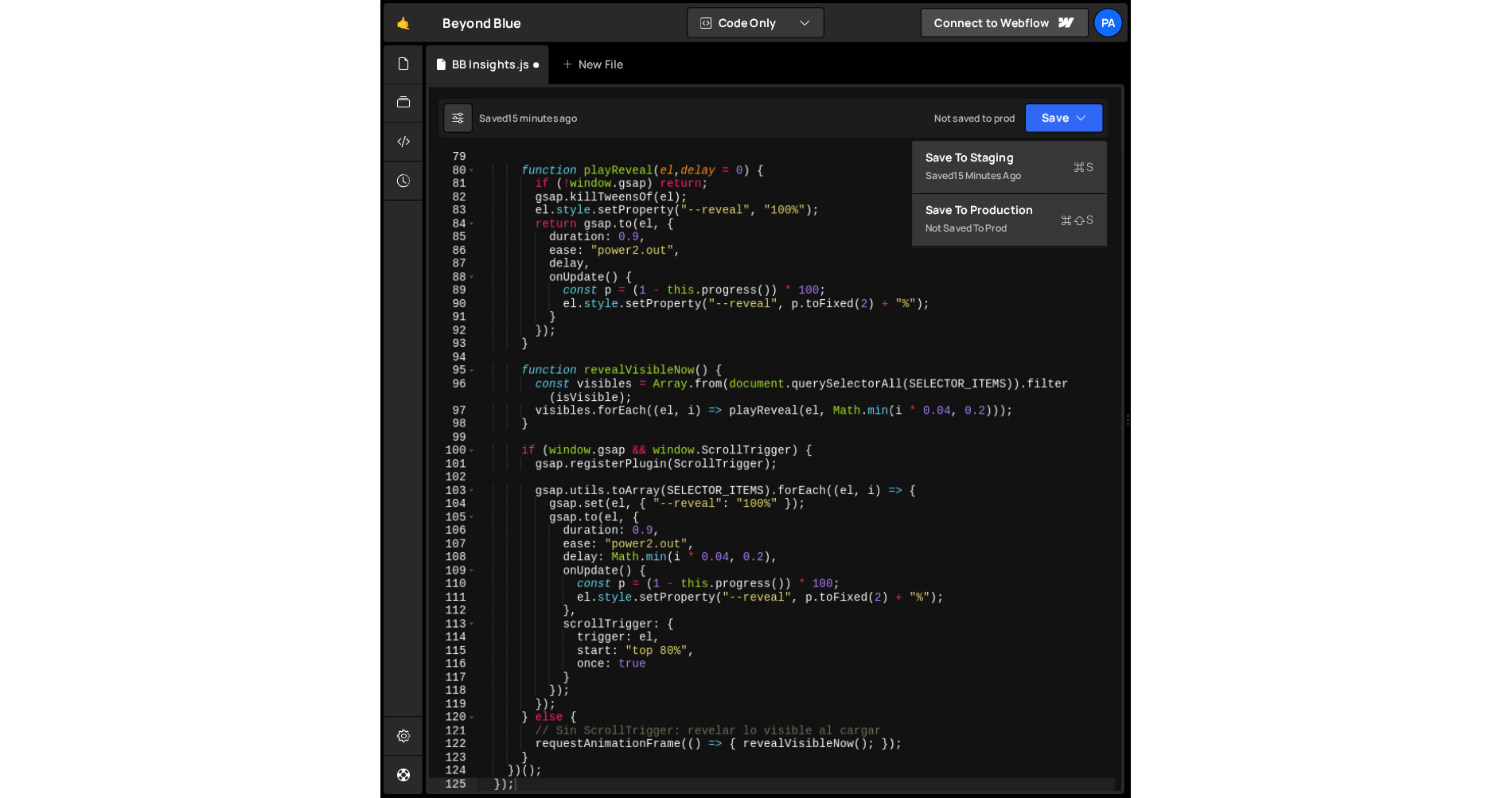
scroll to position [1026, 0]
